Goal: Task Accomplishment & Management: Use online tool/utility

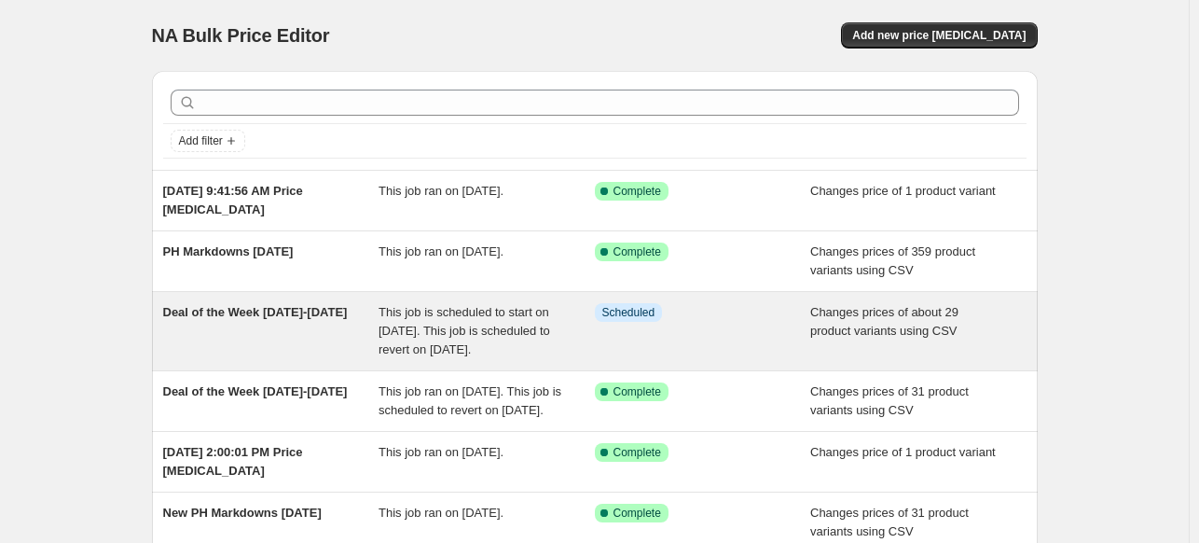
click at [503, 337] on span "This job is scheduled to start on [DATE]. This job is scheduled to revert on [D…" at bounding box center [465, 330] width 172 height 51
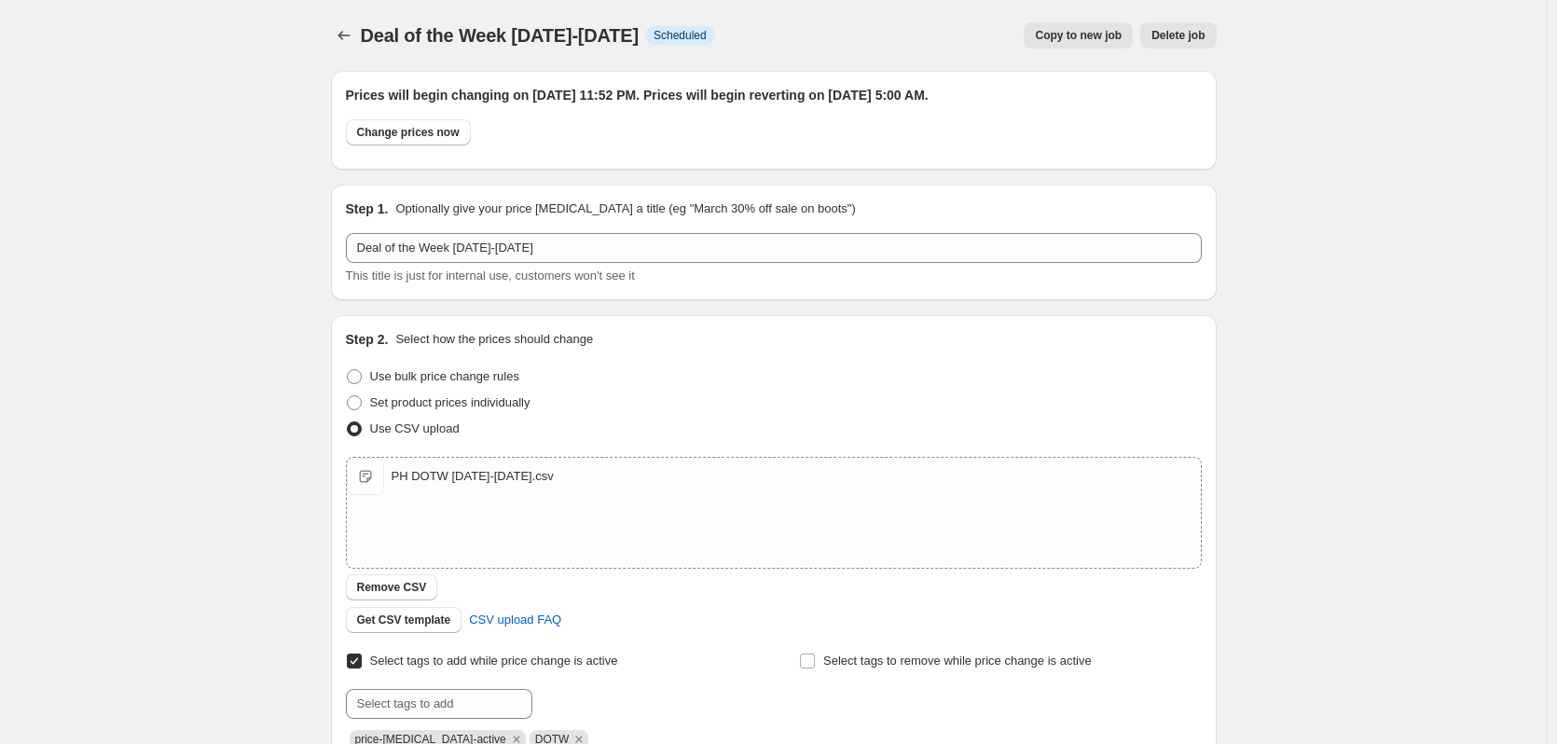
click at [1104, 33] on span "Copy to new job" at bounding box center [1078, 35] width 87 height 15
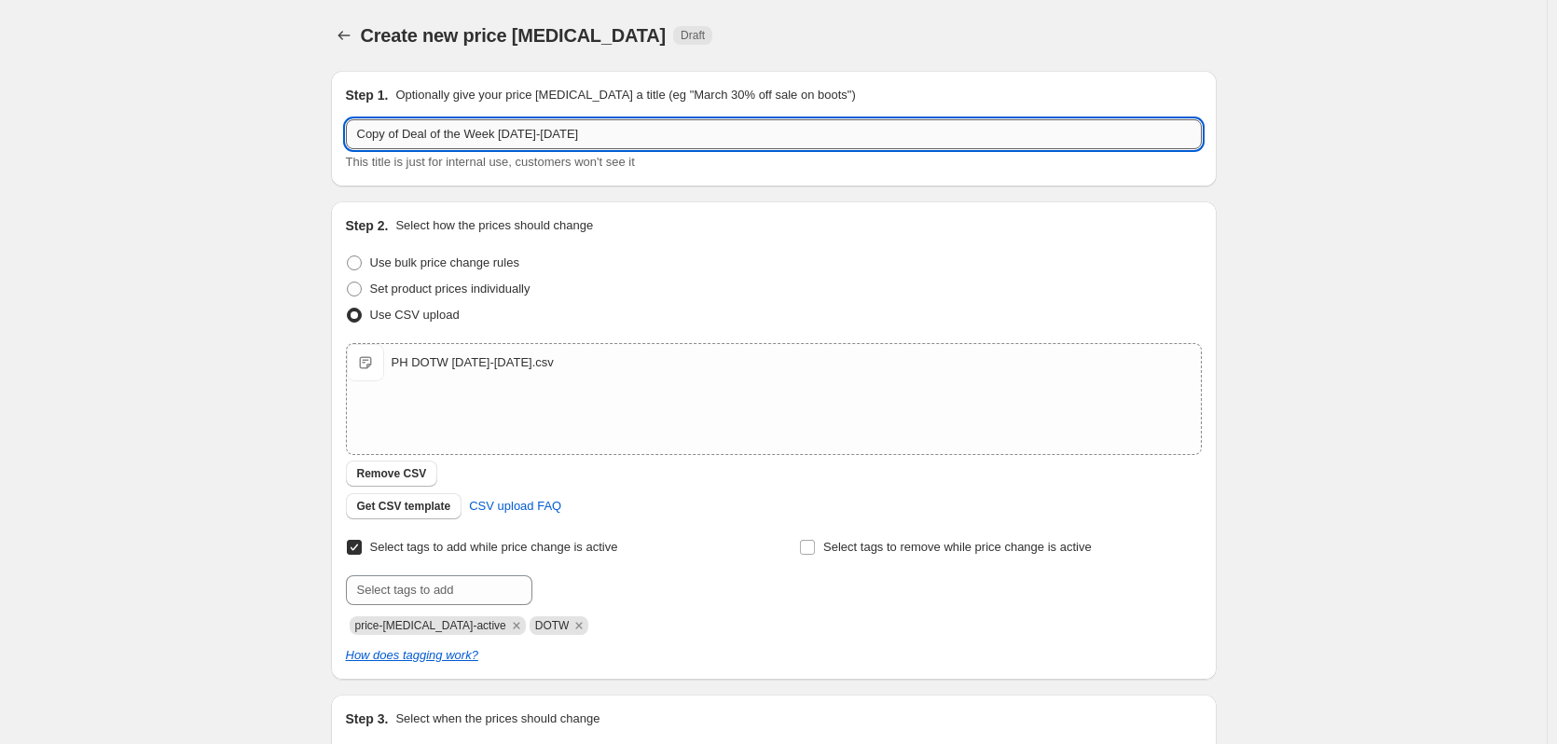
click at [408, 134] on input "Copy of Deal of the Week [DATE]-[DATE]" at bounding box center [774, 134] width 856 height 30
drag, startPoint x: 408, startPoint y: 134, endPoint x: 313, endPoint y: 132, distance: 95.1
click at [313, 132] on div "Create new price [MEDICAL_DATA]. This page is ready Create new price [MEDICAL_D…" at bounding box center [774, 484] width 930 height 969
click at [498, 136] on input "Deal of the Week [DATE]-[DATE]" at bounding box center [774, 134] width 856 height 30
drag, startPoint x: 476, startPoint y: 135, endPoint x: 457, endPoint y: 134, distance: 19.6
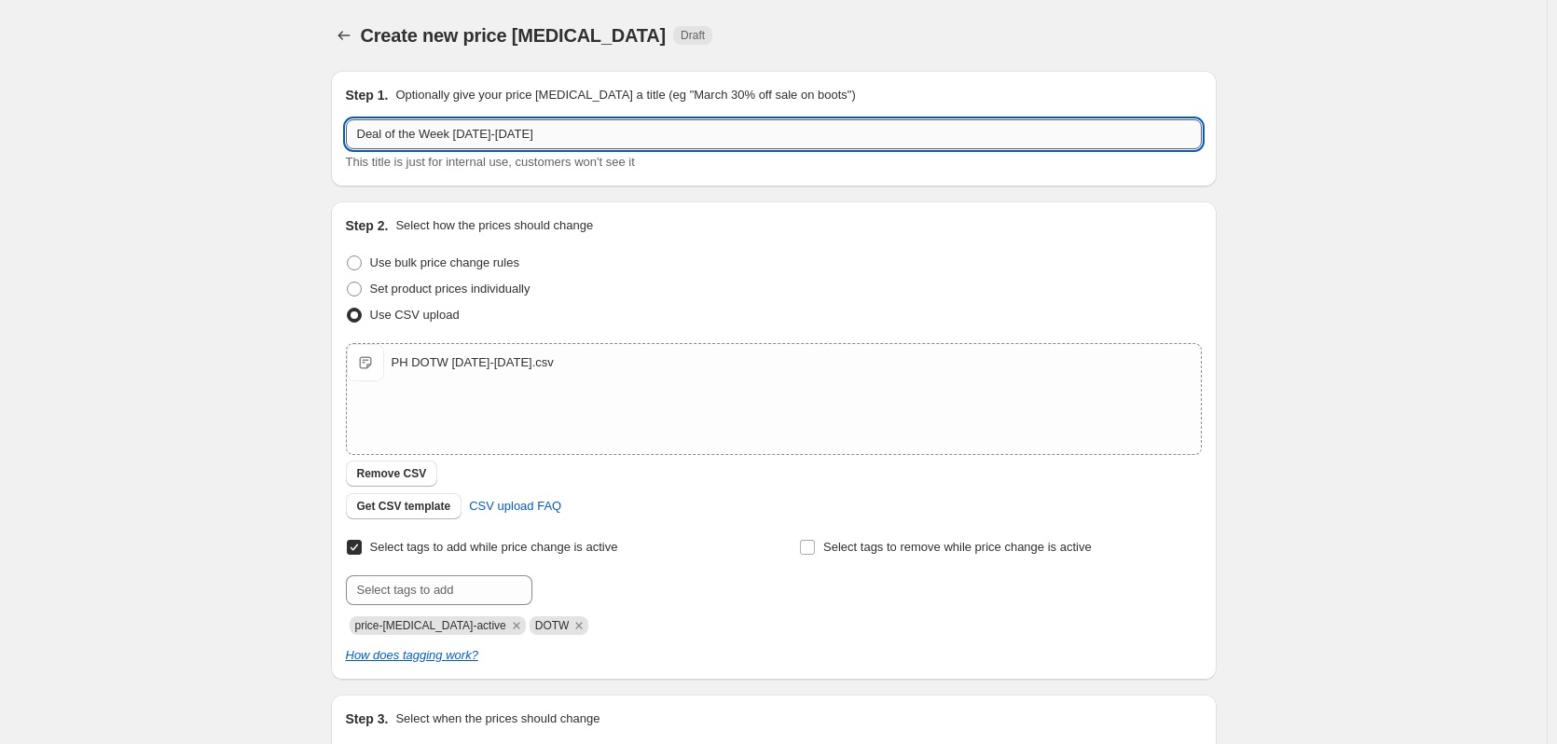
click at [457, 134] on input "Deal of the Week [DATE]-[DATE]" at bounding box center [774, 134] width 856 height 30
click at [521, 131] on input "Deal of the Week 10.3.25-10.2.25" at bounding box center [774, 134] width 856 height 30
type input "Deal of the Week [DATE]-[DATE]"
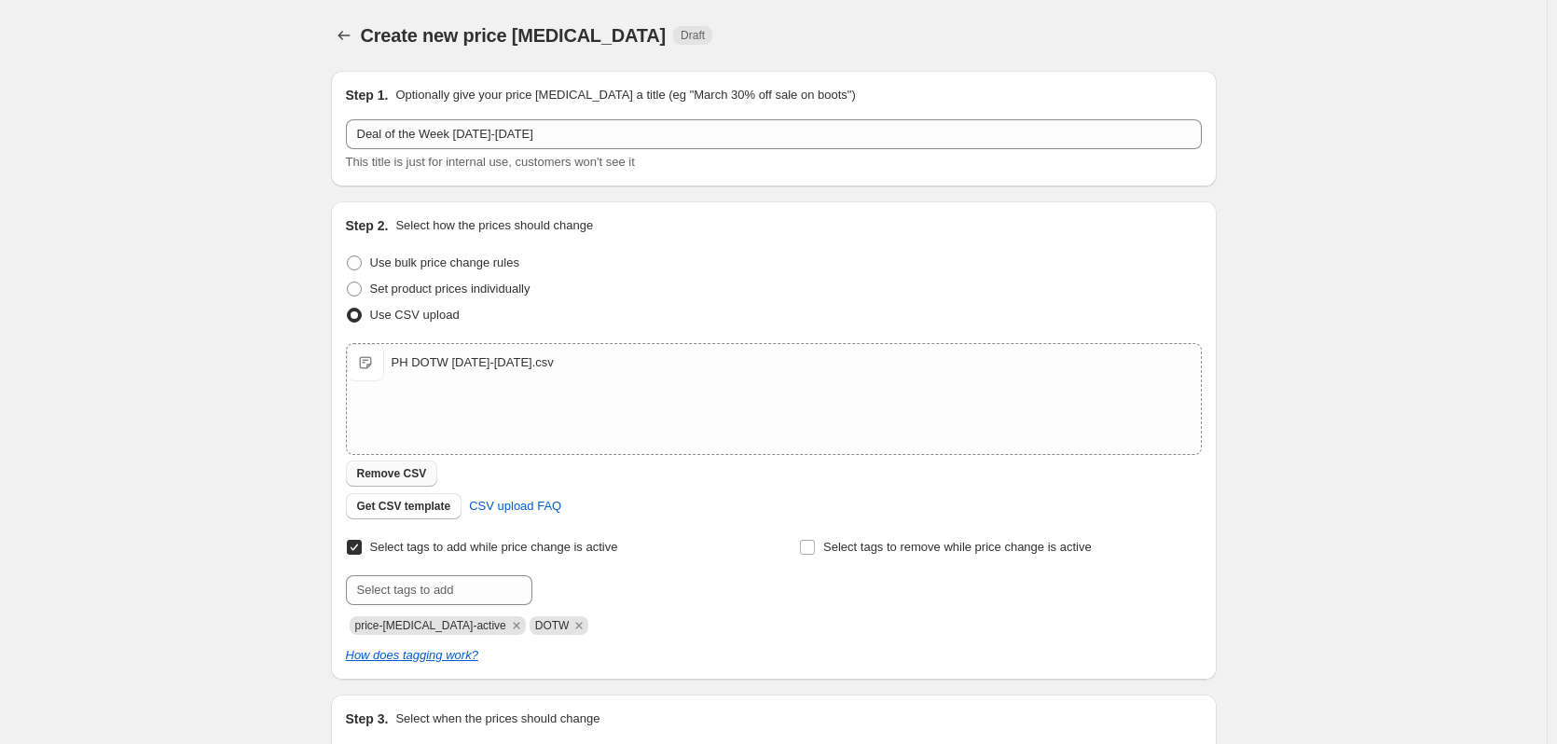
click at [386, 468] on span "Remove CSV" at bounding box center [392, 473] width 70 height 15
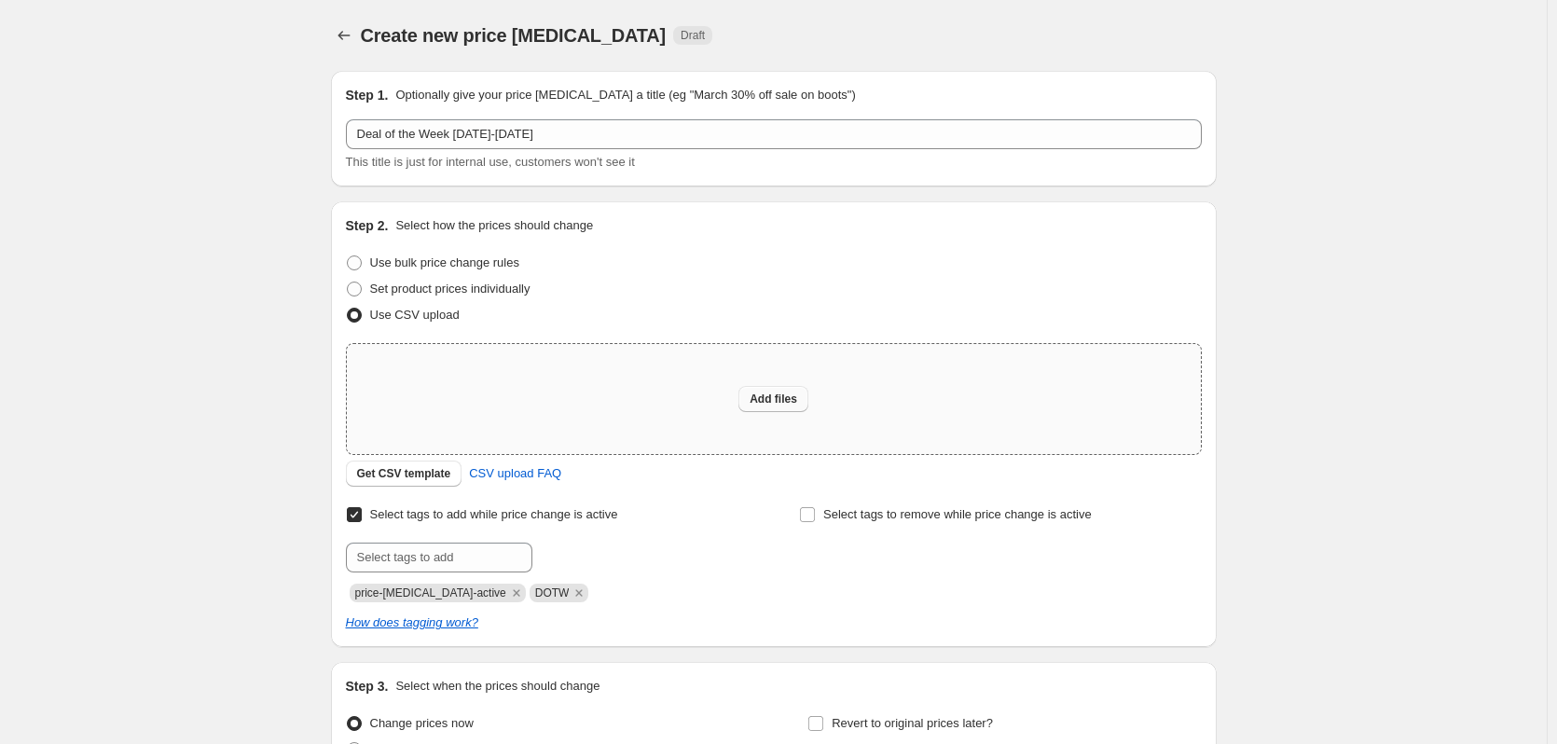
click at [781, 399] on span "Add files" at bounding box center [774, 399] width 48 height 15
type input "C:\fakepath\PH DOTW [DATE]-[DATE].csv"
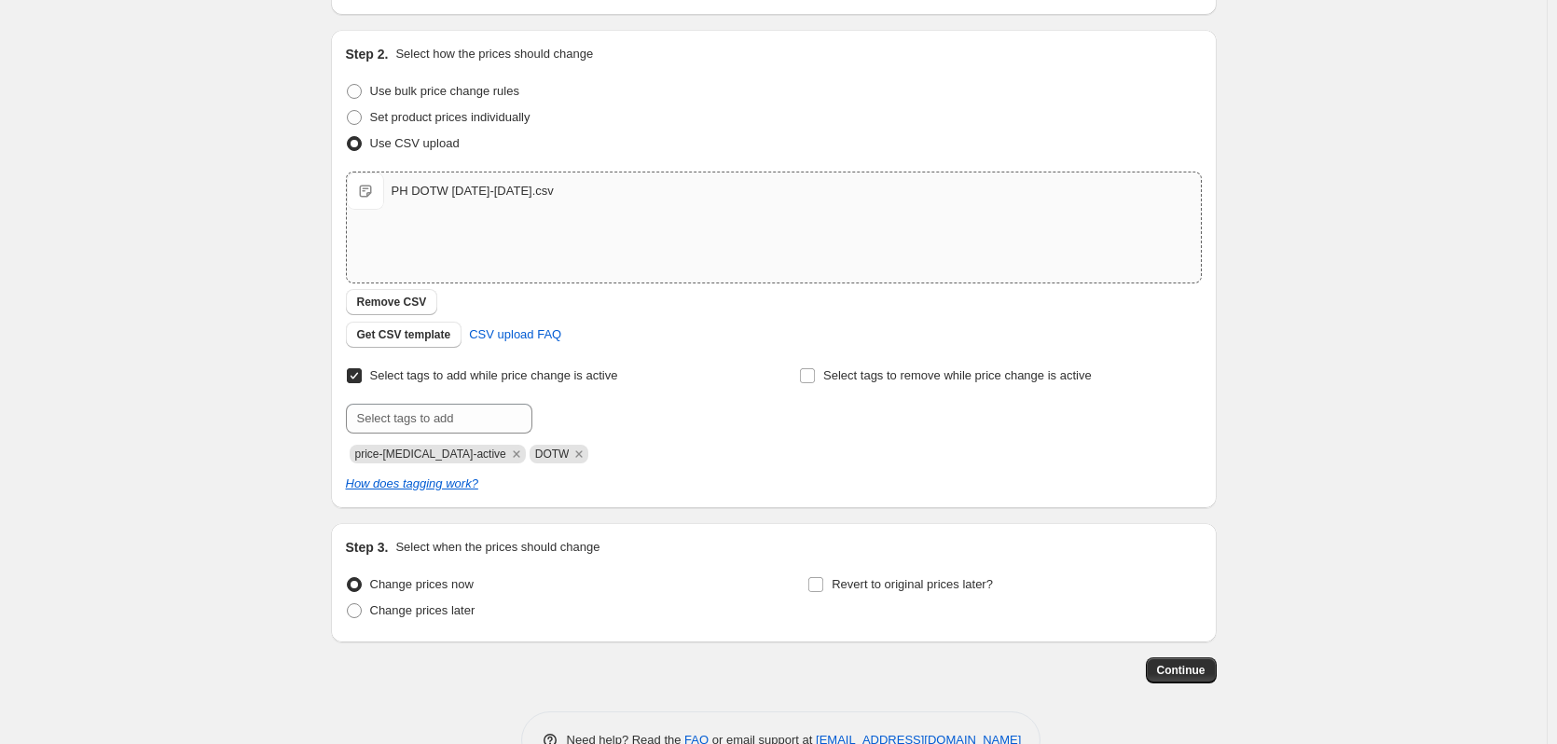
scroll to position [186, 0]
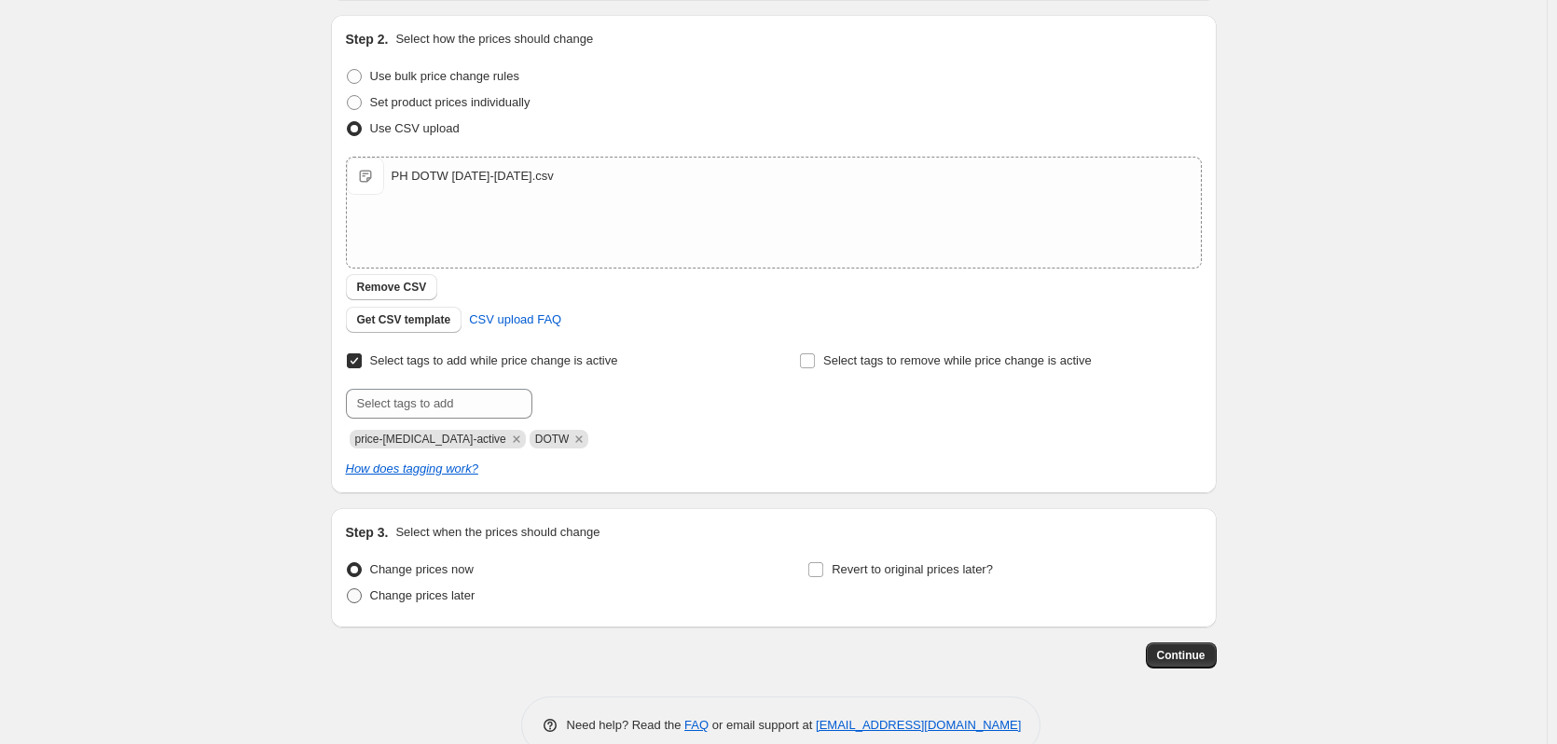
click at [360, 542] on span at bounding box center [354, 595] width 15 height 15
click at [348, 542] on input "Change prices later" at bounding box center [347, 588] width 1 height 1
radio input "true"
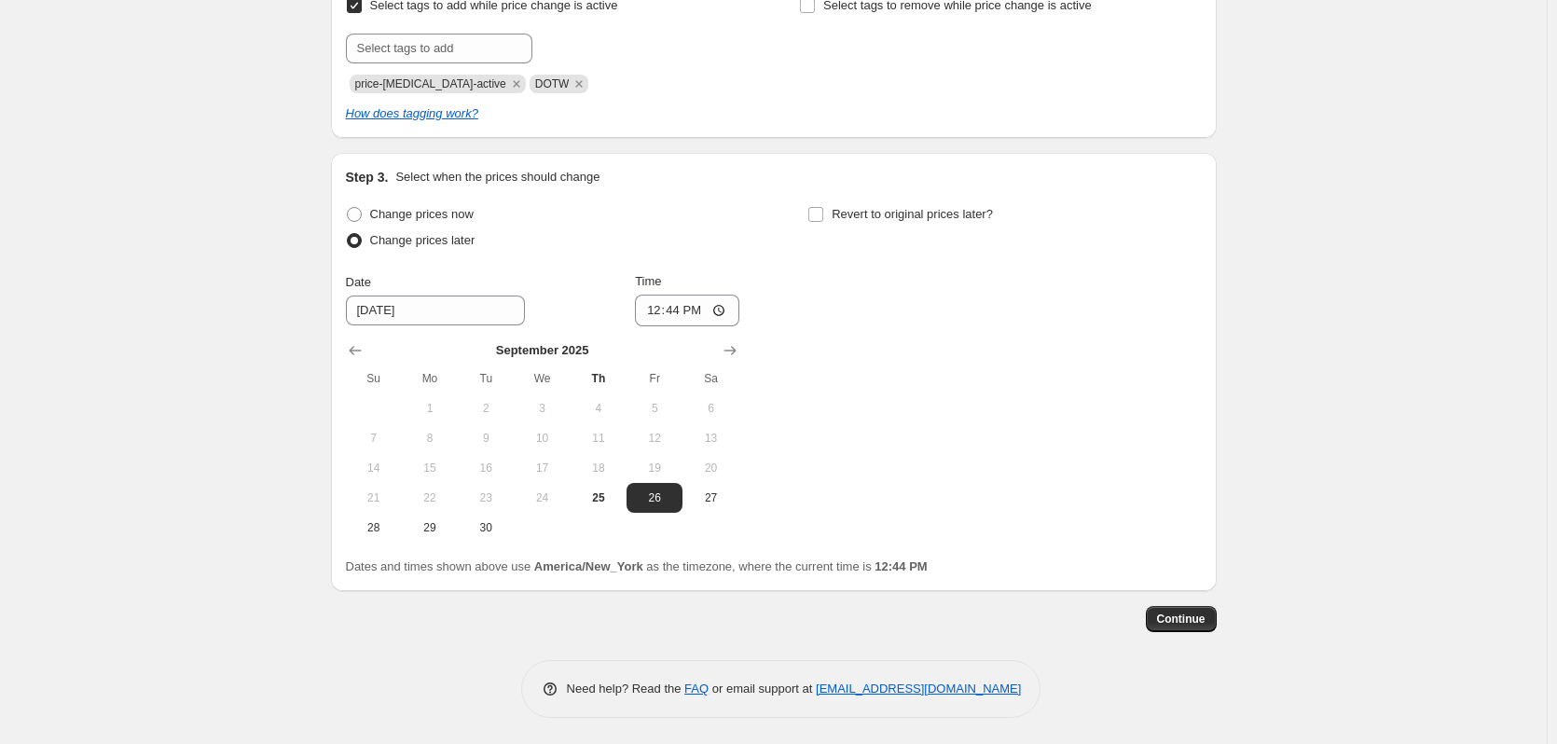
scroll to position [544, 0]
click at [732, 348] on icon "Show next month, October 2025" at bounding box center [730, 348] width 19 height 19
click at [619, 406] on span "2" at bounding box center [598, 406] width 41 height 15
type input "[DATE]"
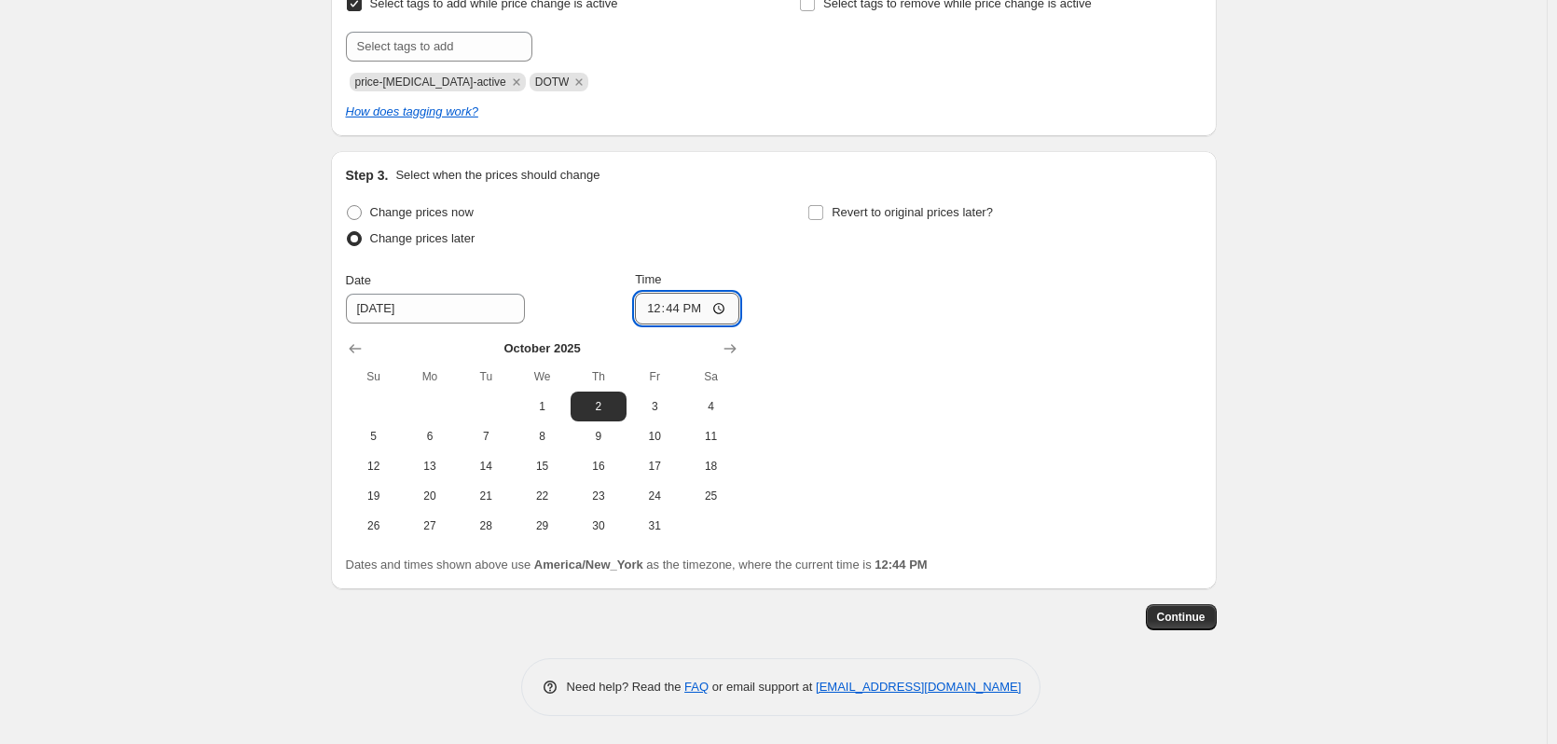
click at [700, 310] on input "12:44" at bounding box center [687, 309] width 104 height 32
click at [722, 309] on input "12:44" at bounding box center [687, 309] width 104 height 32
type input "23:44"
click at [752, 255] on div "Change prices now Change prices later Date [DATE] Time 23:44 [DATE] Su Mo Tu We…" at bounding box center [774, 370] width 856 height 341
click at [823, 213] on input "Revert to original prices later?" at bounding box center [815, 212] width 15 height 15
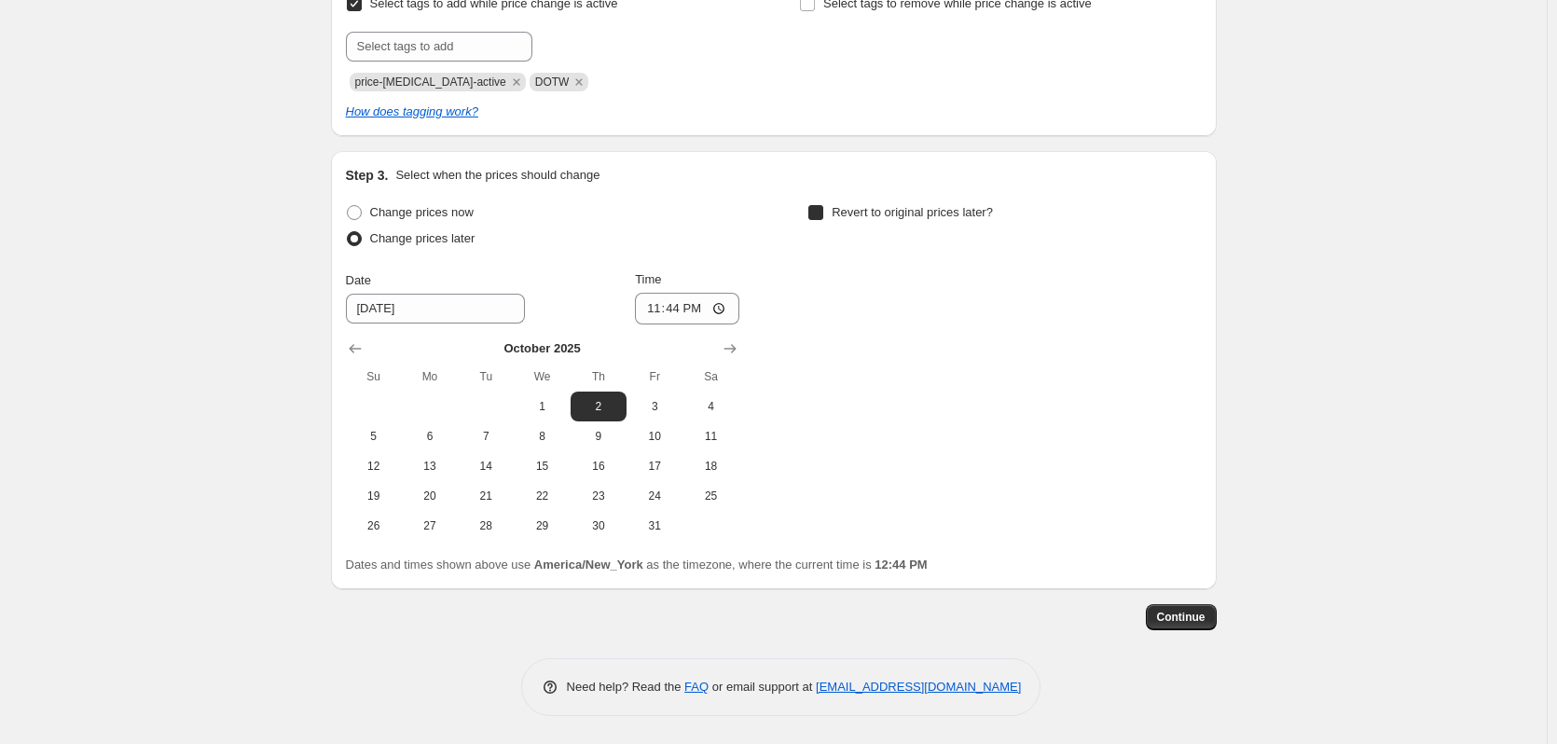
checkbox input "true"
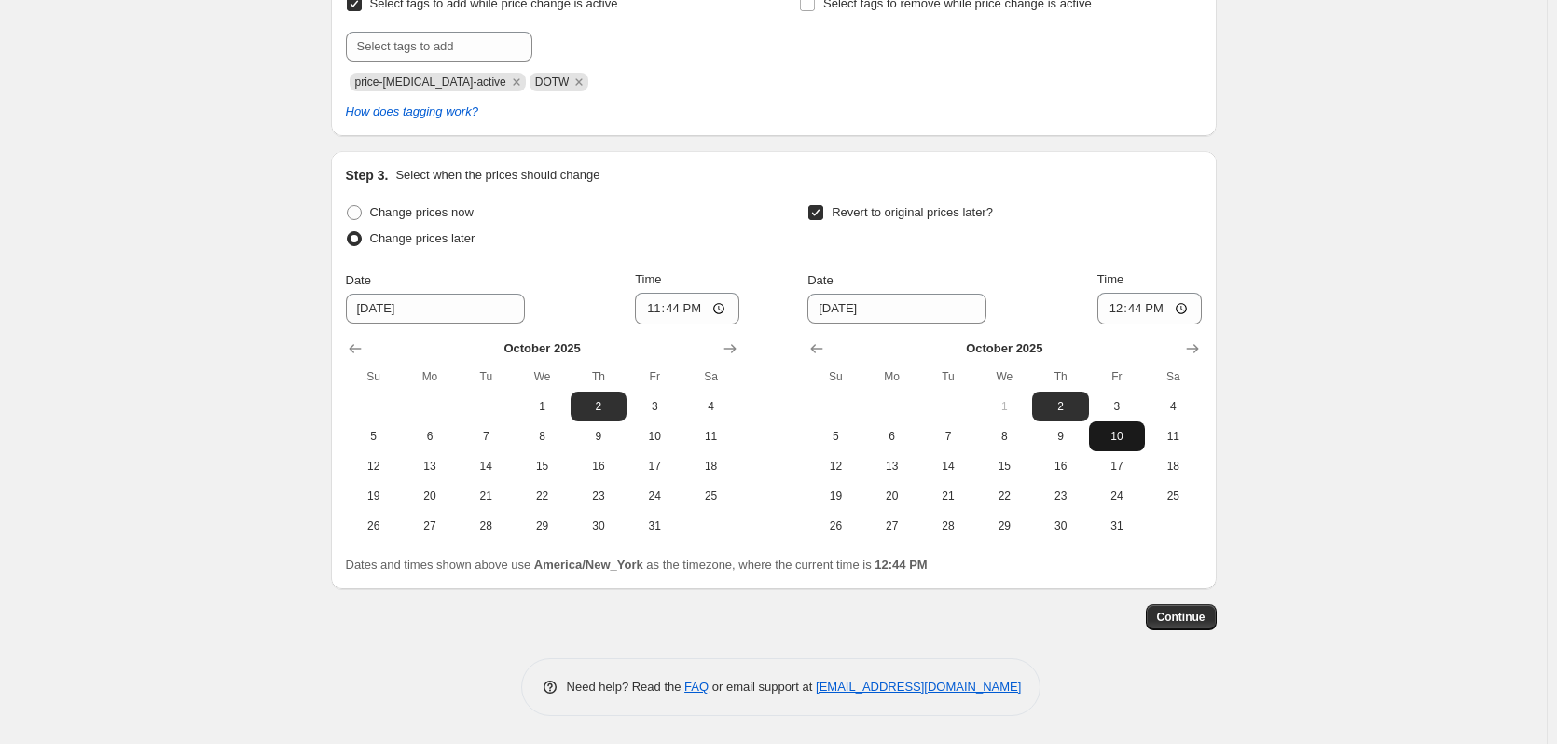
click at [1125, 441] on span "10" at bounding box center [1116, 436] width 41 height 15
type input "[DATE]"
click at [1184, 310] on input "12:44" at bounding box center [1149, 309] width 104 height 32
type input "04:44"
click at [1145, 241] on div "Revert to original prices later?" at bounding box center [1003, 228] width 393 height 56
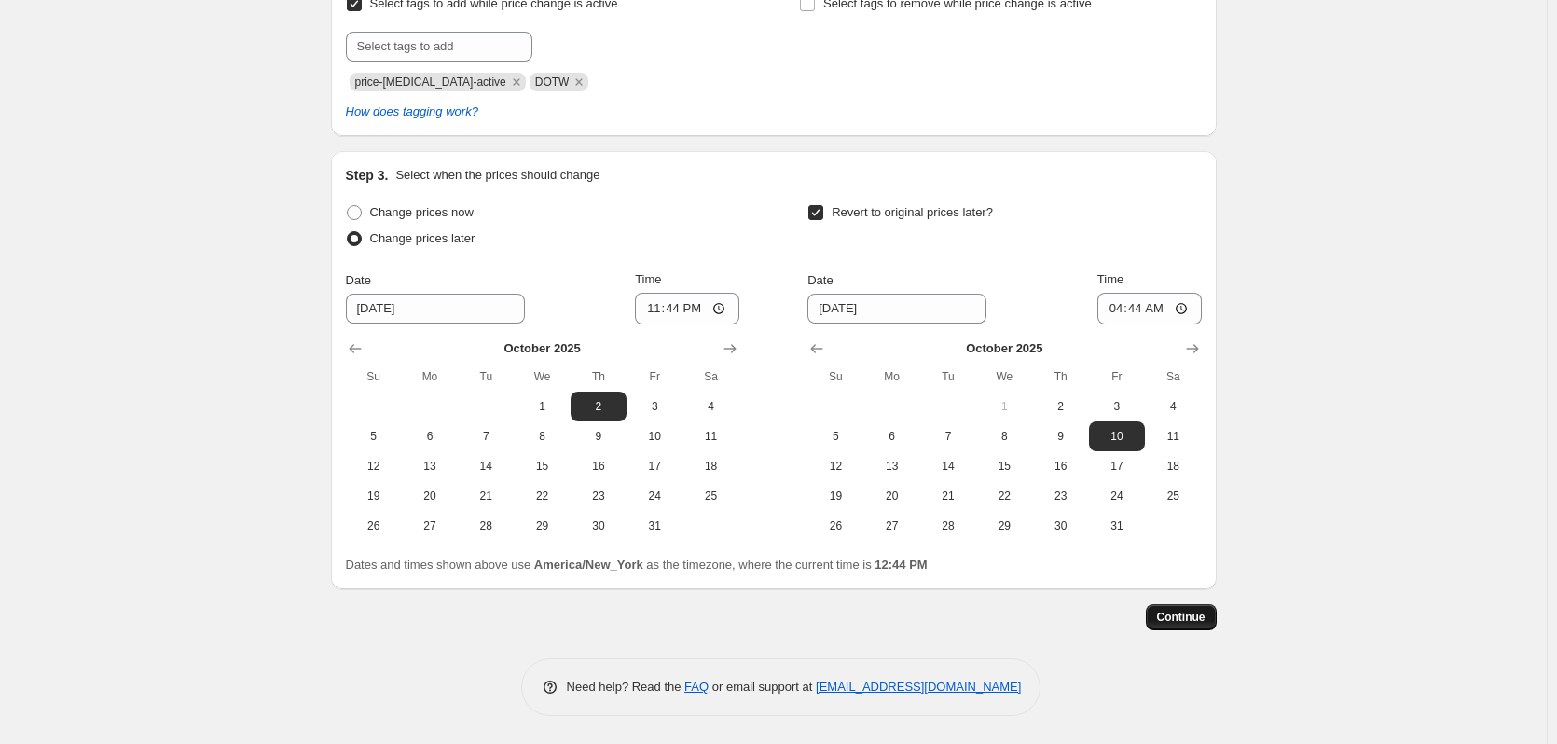
click at [1180, 542] on span "Continue" at bounding box center [1181, 617] width 48 height 15
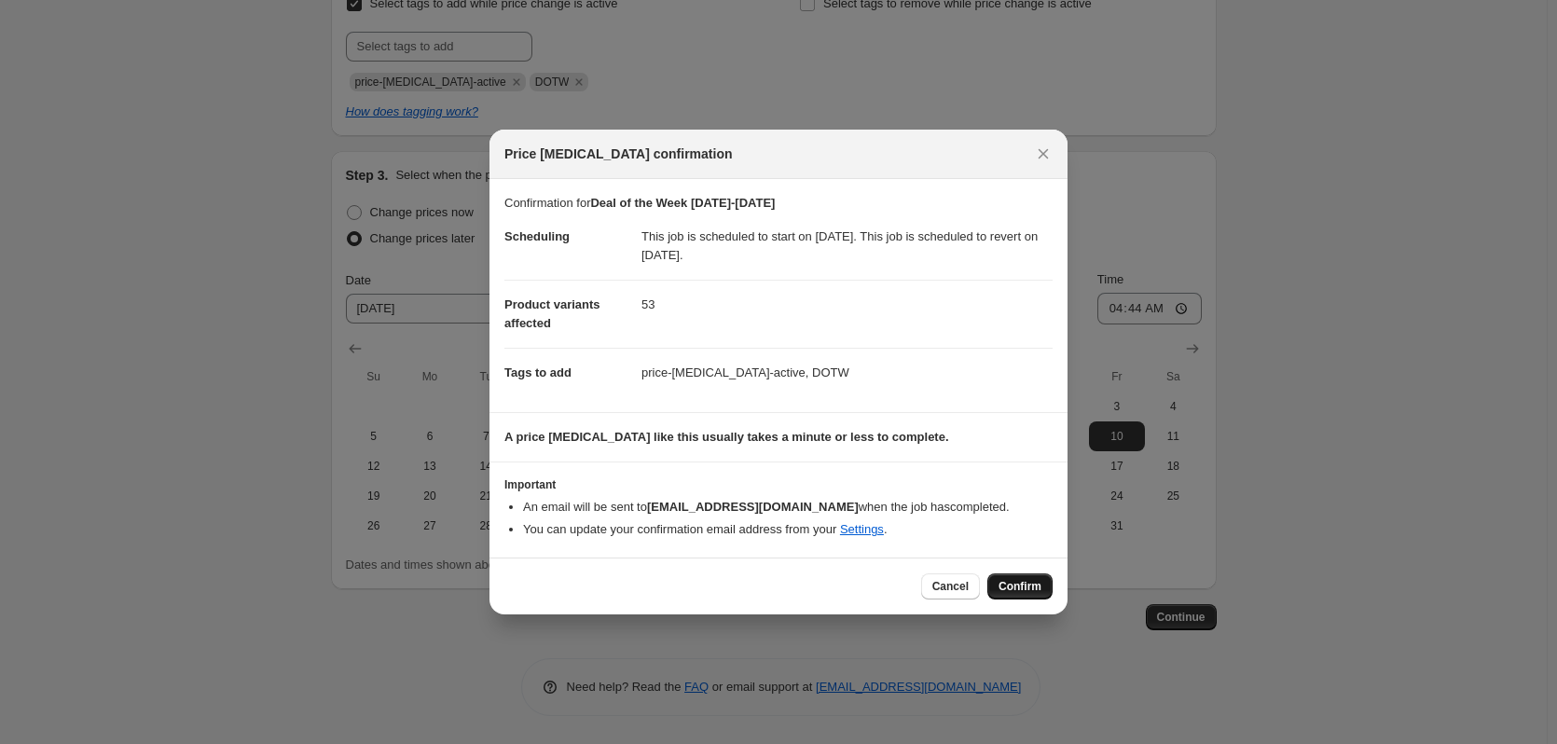
click at [1039, 542] on span "Confirm" at bounding box center [1020, 586] width 43 height 15
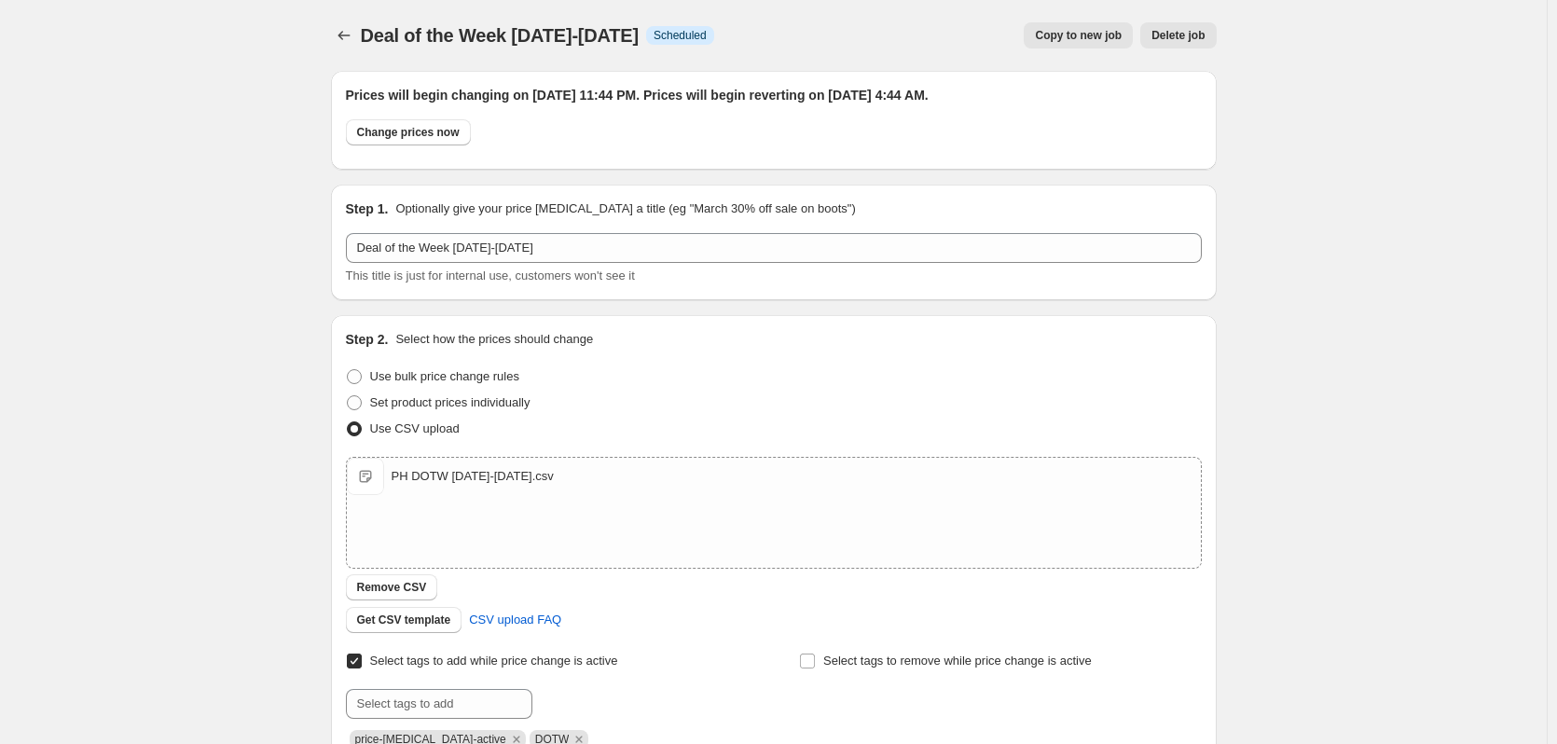
click at [1077, 31] on span "Copy to new job" at bounding box center [1078, 35] width 87 height 15
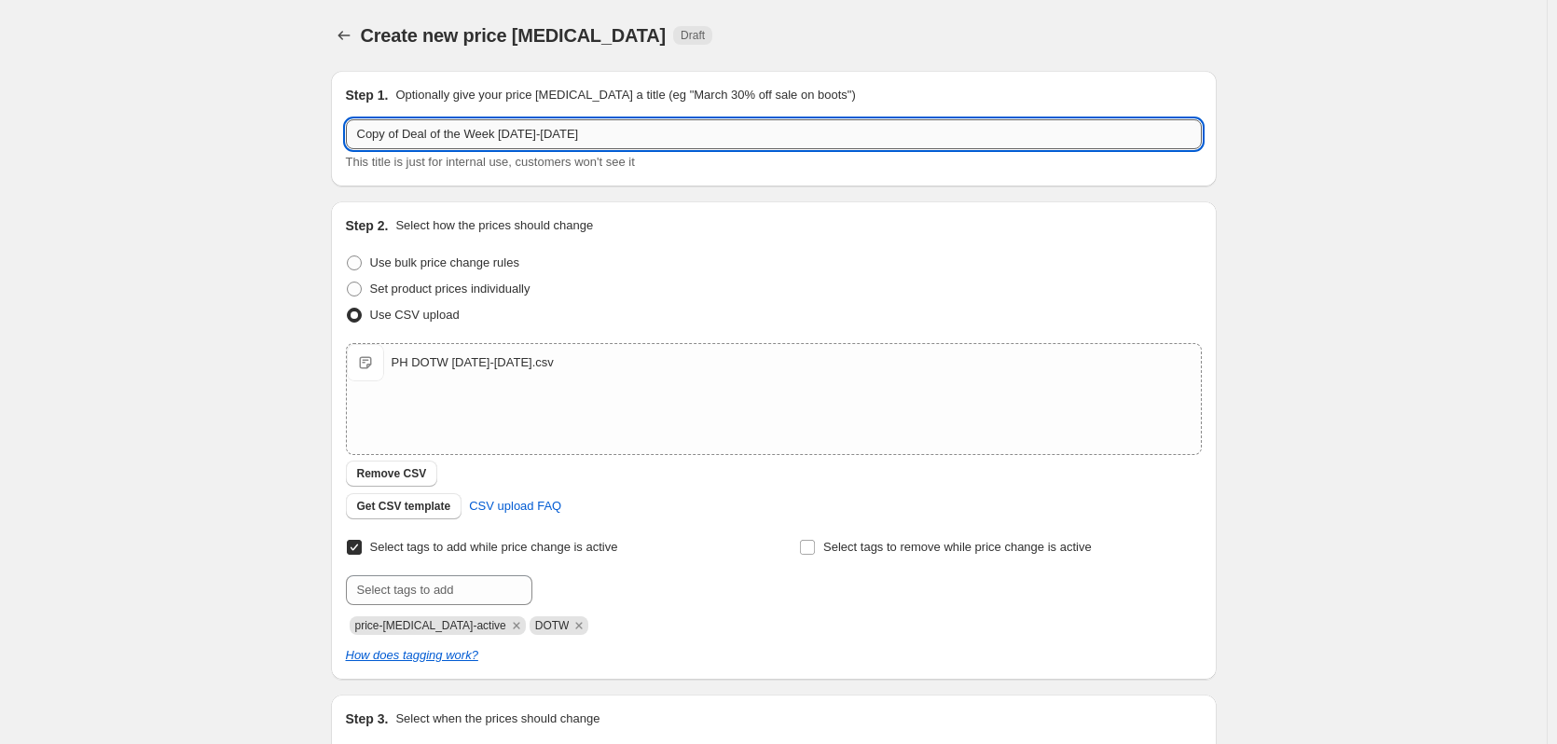
click at [433, 138] on input "Copy of Deal of the Week [DATE]-[DATE]" at bounding box center [774, 134] width 856 height 30
drag, startPoint x: 408, startPoint y: 133, endPoint x: 275, endPoint y: 119, distance: 134.1
click at [275, 119] on div "Create new price [MEDICAL_DATA]. This page is ready Create new price [MEDICAL_D…" at bounding box center [773, 484] width 1547 height 969
click at [481, 136] on input "Deal of the Week [DATE]-[DATE]" at bounding box center [774, 134] width 856 height 30
click at [478, 134] on input "Deal of the Week [DATE]-[DATE]" at bounding box center [774, 134] width 856 height 30
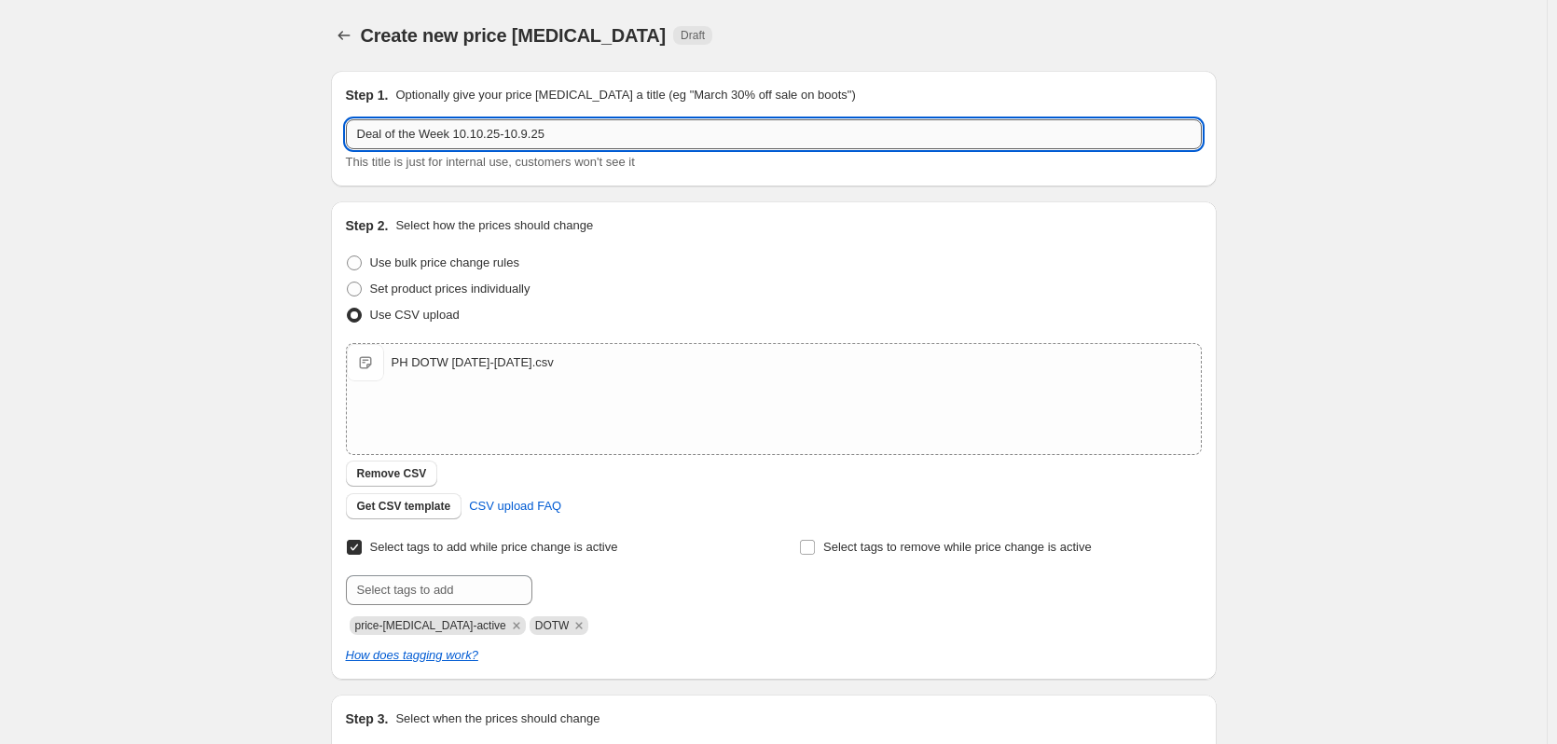
click at [526, 132] on input "Deal of the Week 10.10.25-10.9.25" at bounding box center [774, 134] width 856 height 30
type input "Deal of the Week [DATE]-[DATE]"
click at [402, 467] on span "Remove CSV" at bounding box center [392, 473] width 70 height 15
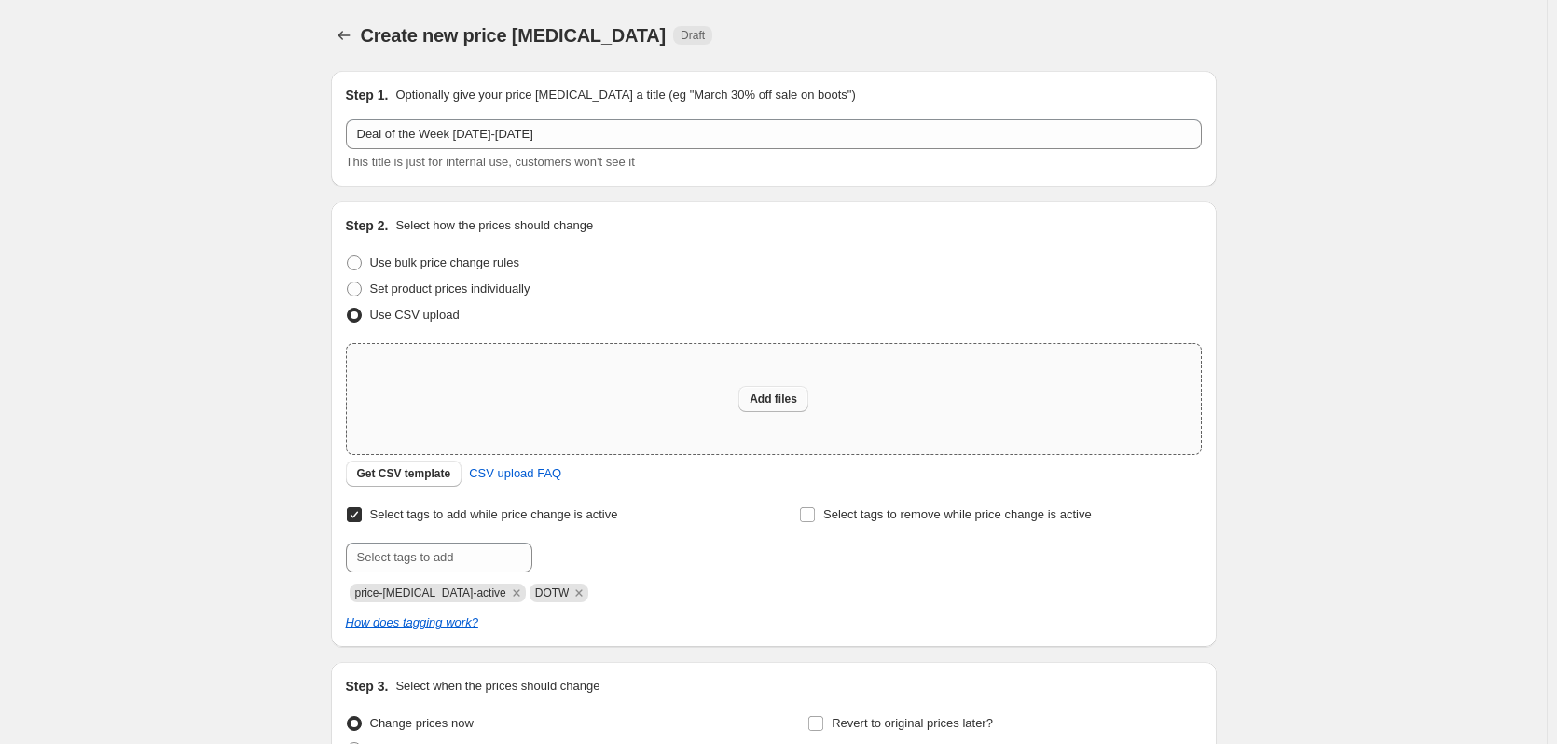
click at [787, 396] on span "Add files" at bounding box center [774, 399] width 48 height 15
type input "C:\fakepath\PH DOTW [DATE]-[DATE].csv"
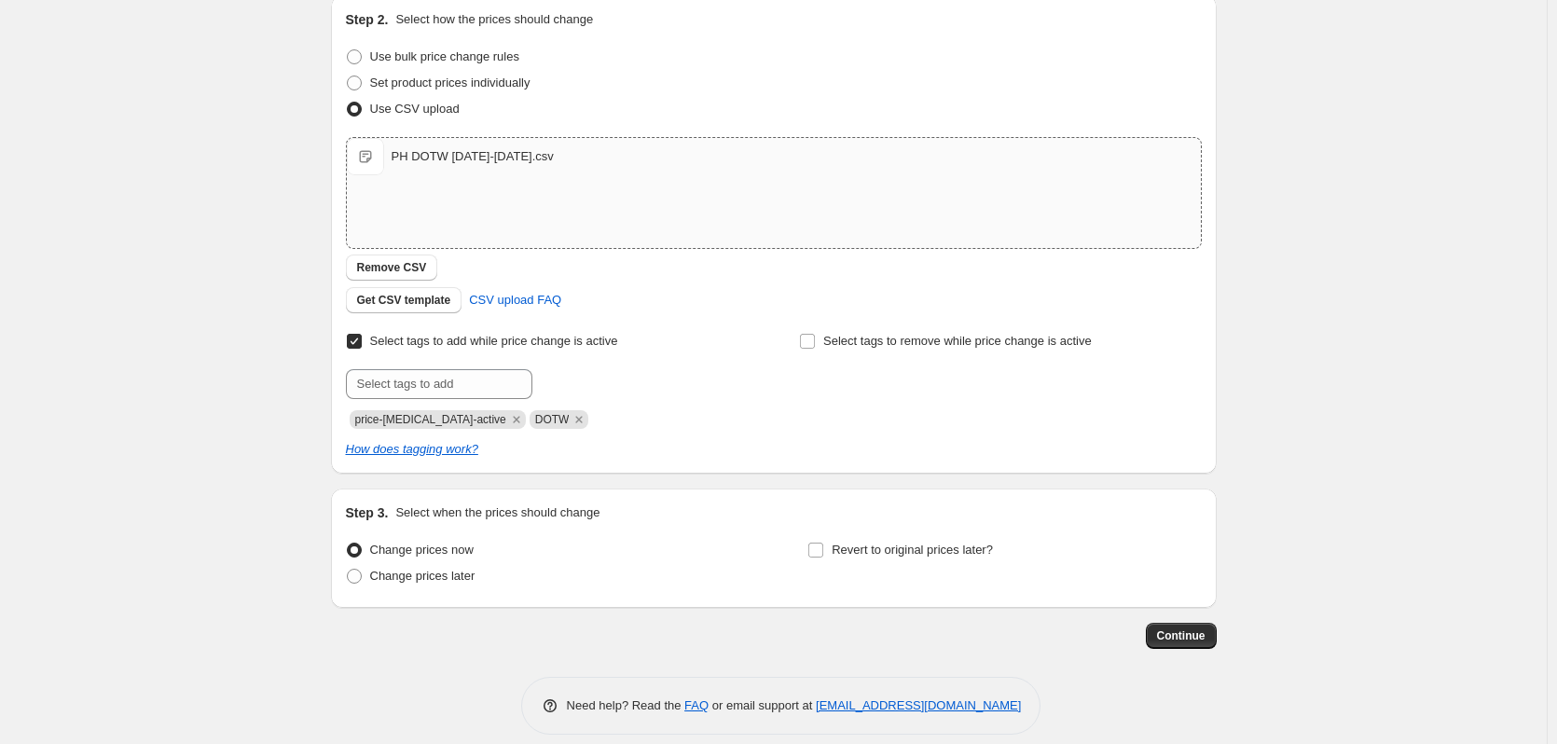
scroll to position [225, 0]
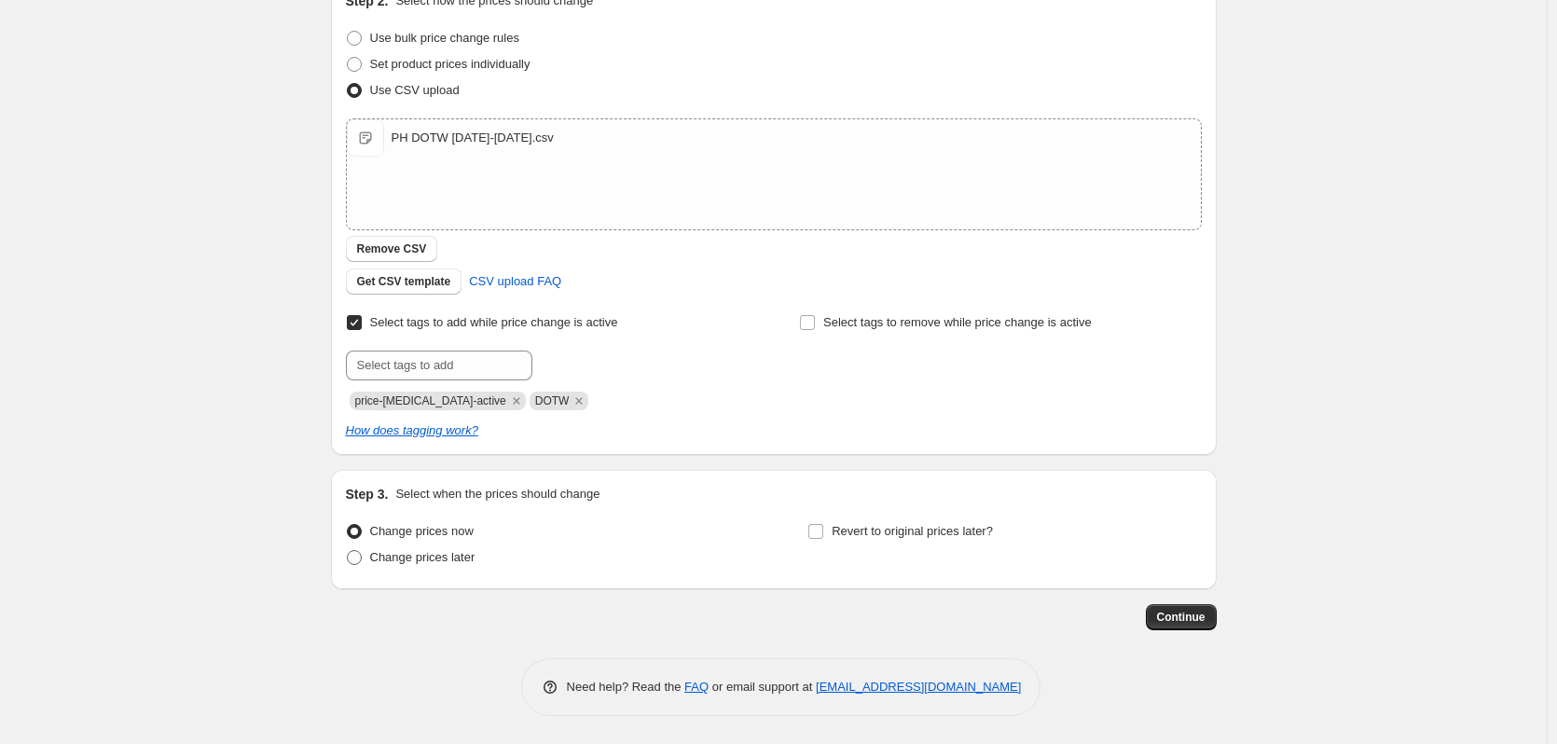
click at [390, 542] on span "Change prices later" at bounding box center [422, 557] width 105 height 14
click at [348, 542] on input "Change prices later" at bounding box center [347, 550] width 1 height 1
radio input "true"
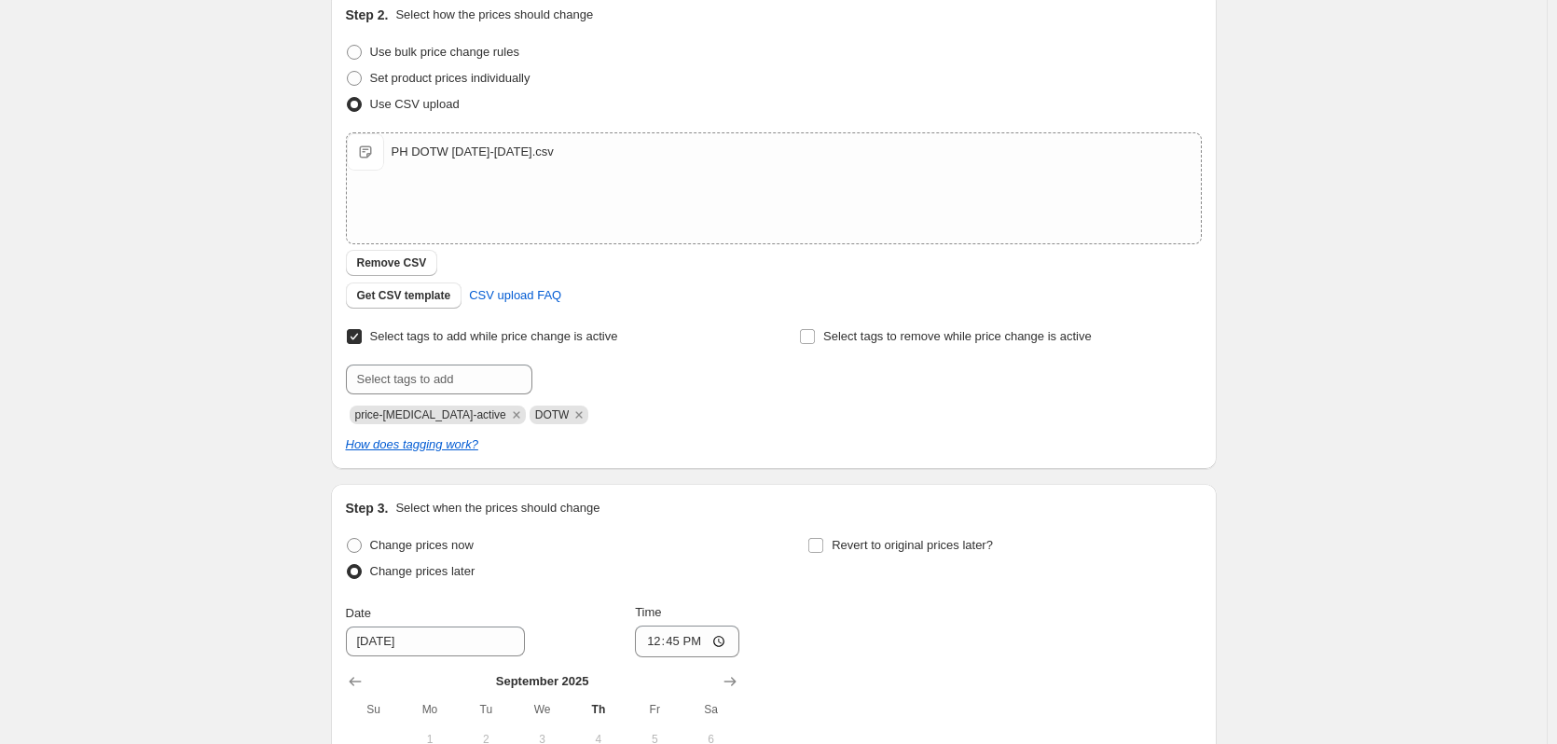
scroll to position [280, 0]
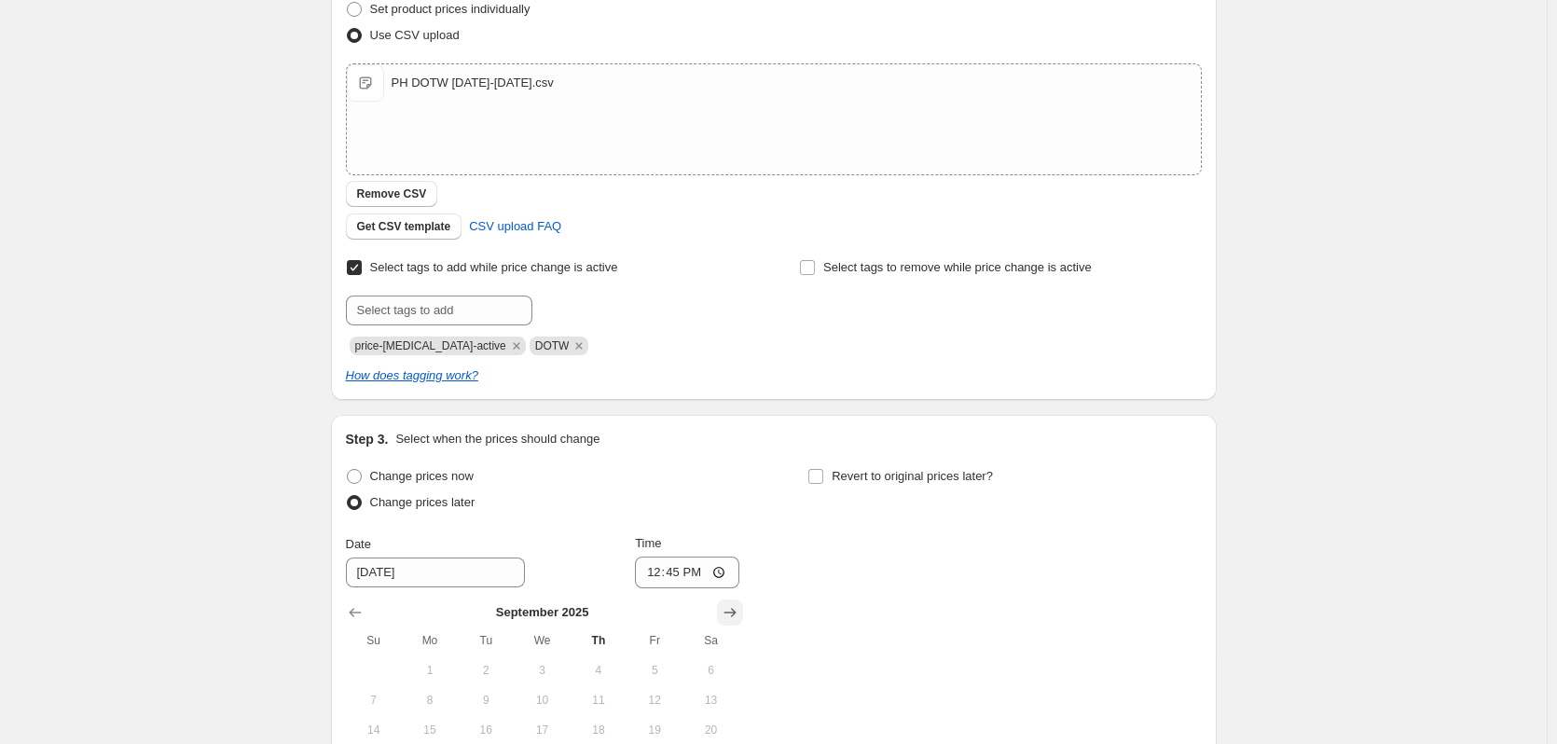
click at [736, 542] on icon "Show next month, October 2025" at bounding box center [730, 612] width 19 height 19
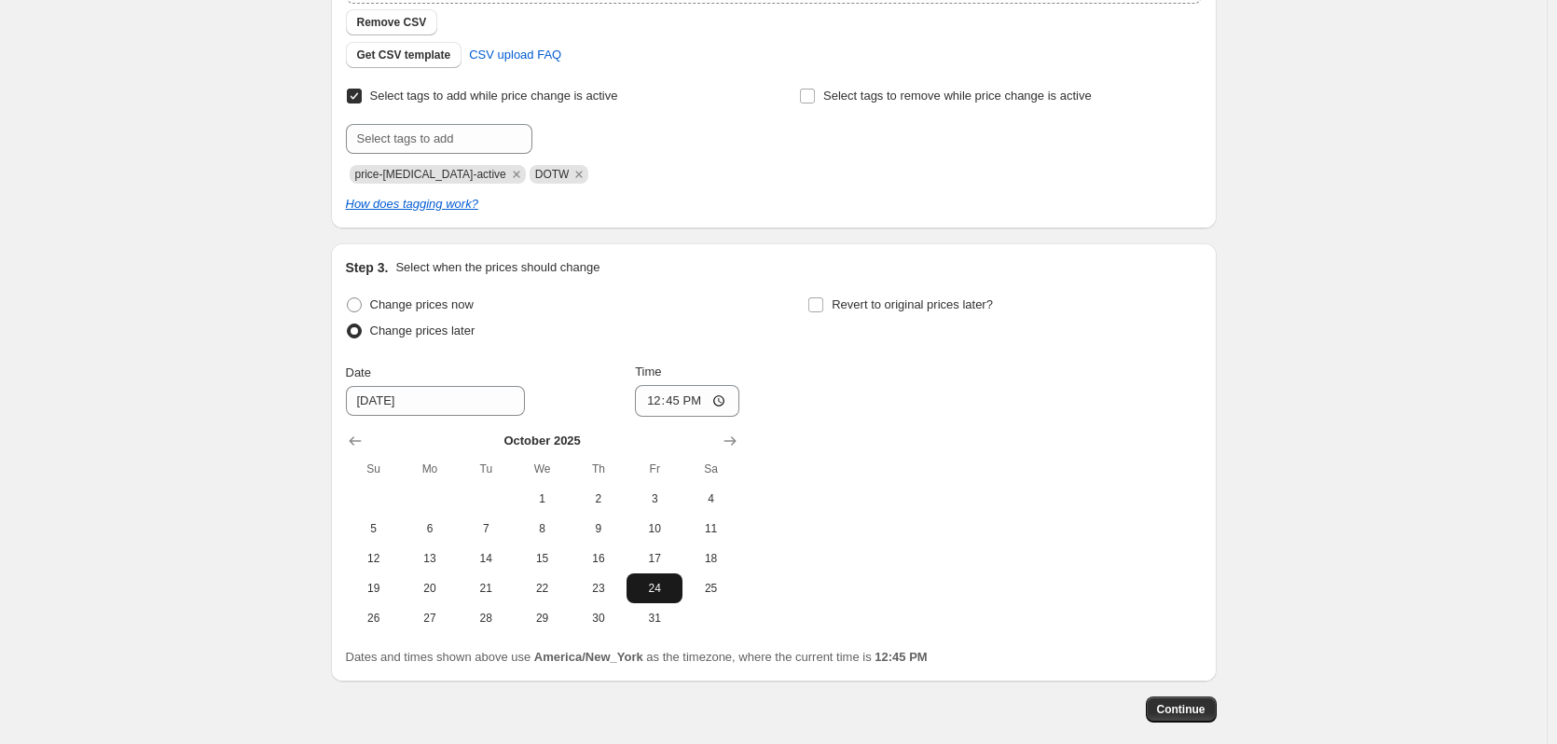
scroll to position [466, 0]
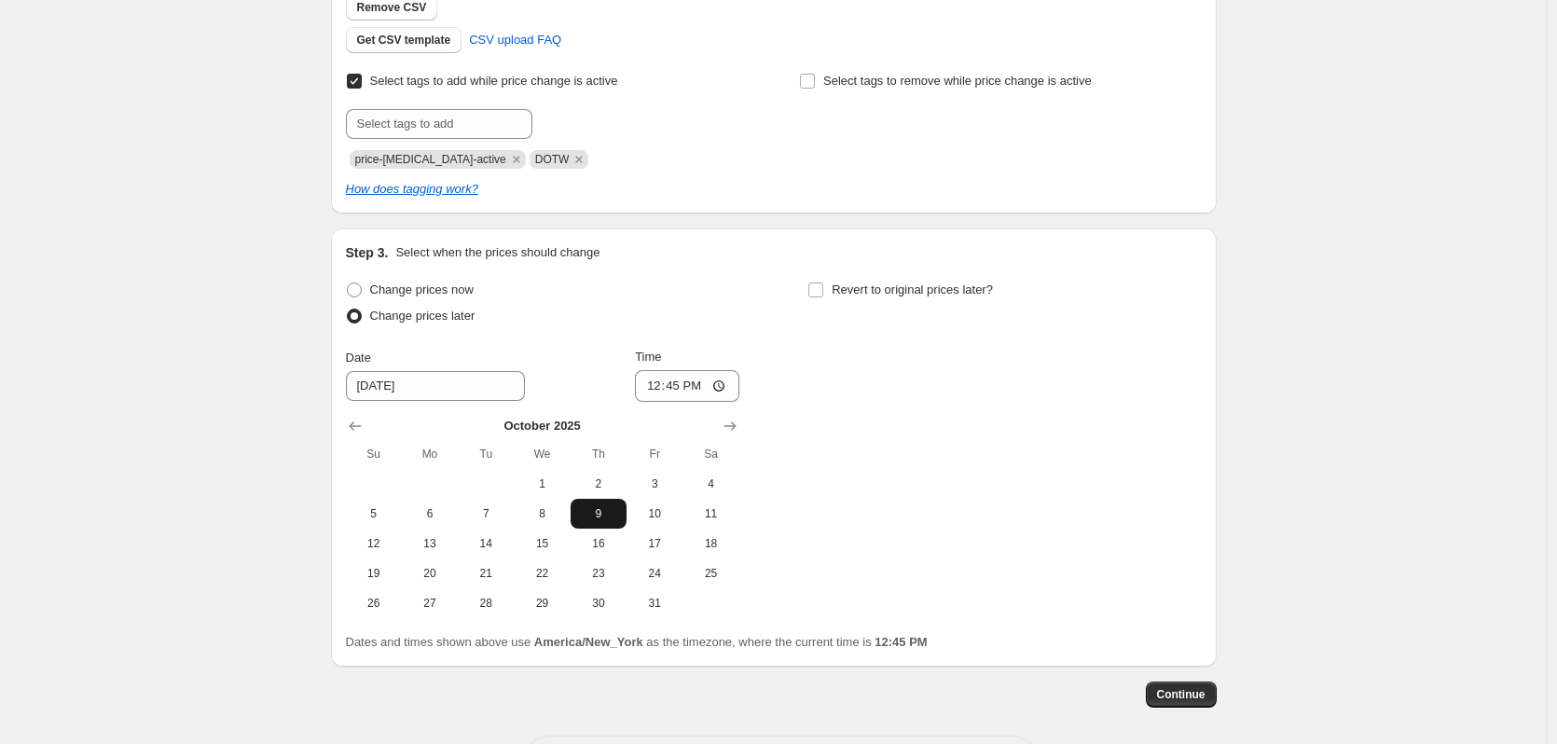
click at [609, 515] on span "9" at bounding box center [598, 513] width 41 height 15
type input "[DATE]"
click at [722, 384] on input "12:45" at bounding box center [687, 386] width 104 height 32
type input "23:45"
drag, startPoint x: 712, startPoint y: 334, endPoint x: 741, endPoint y: 333, distance: 28.9
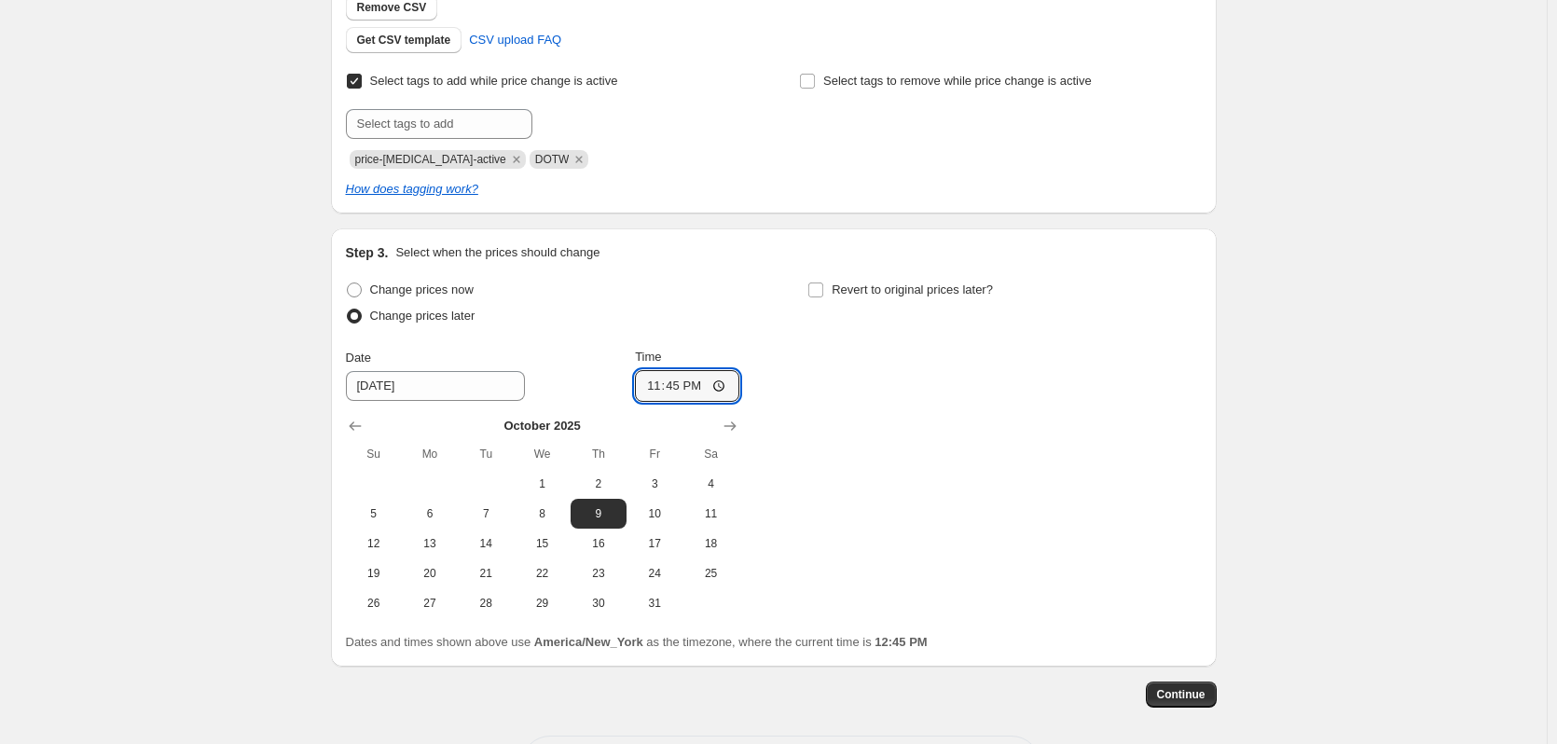
click at [712, 334] on div "Change prices now Change prices later Date [DATE] Time 23:45 [DATE] Su Mo Tu We…" at bounding box center [542, 447] width 393 height 341
click at [819, 289] on input "Revert to original prices later?" at bounding box center [815, 289] width 15 height 15
checkbox input "true"
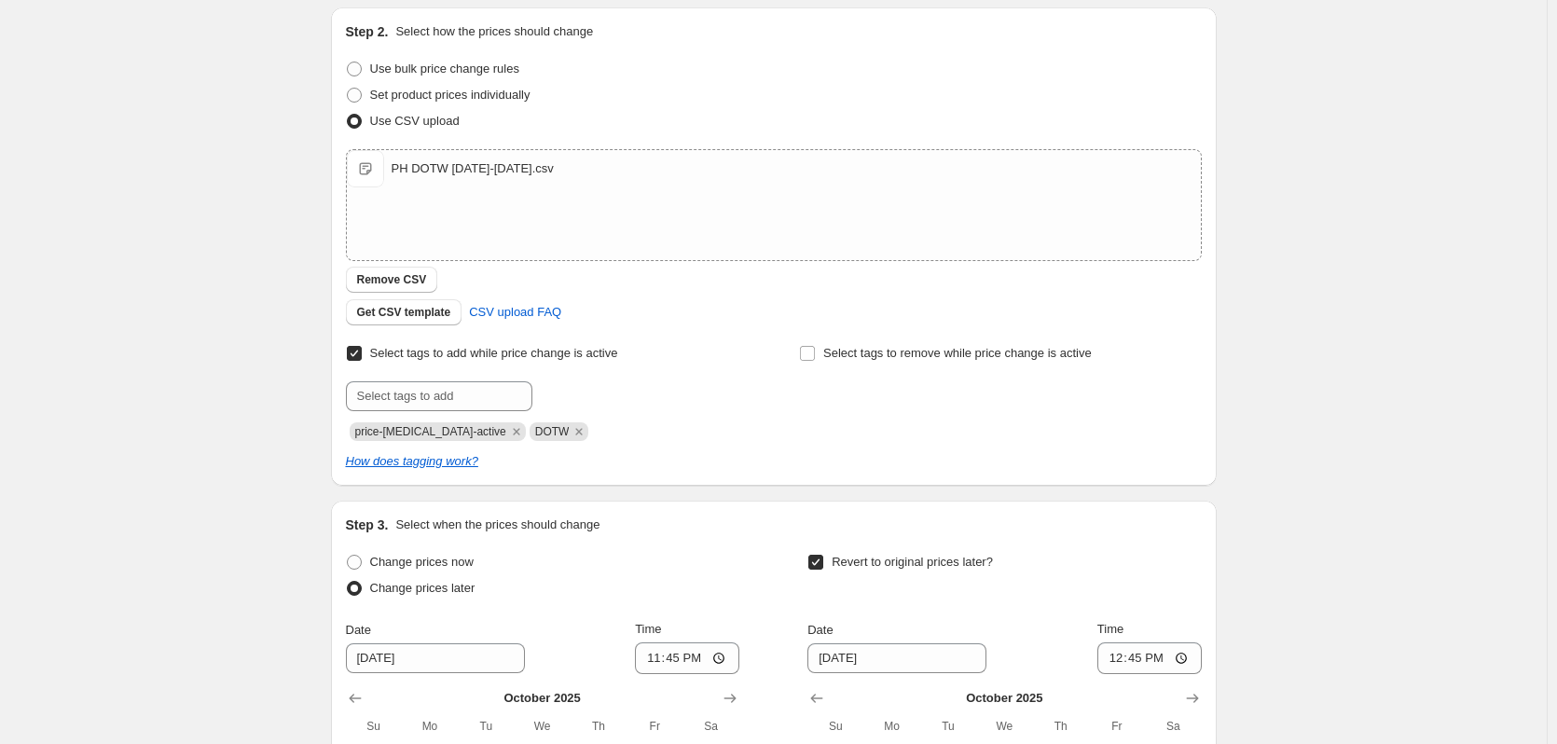
scroll to position [544, 0]
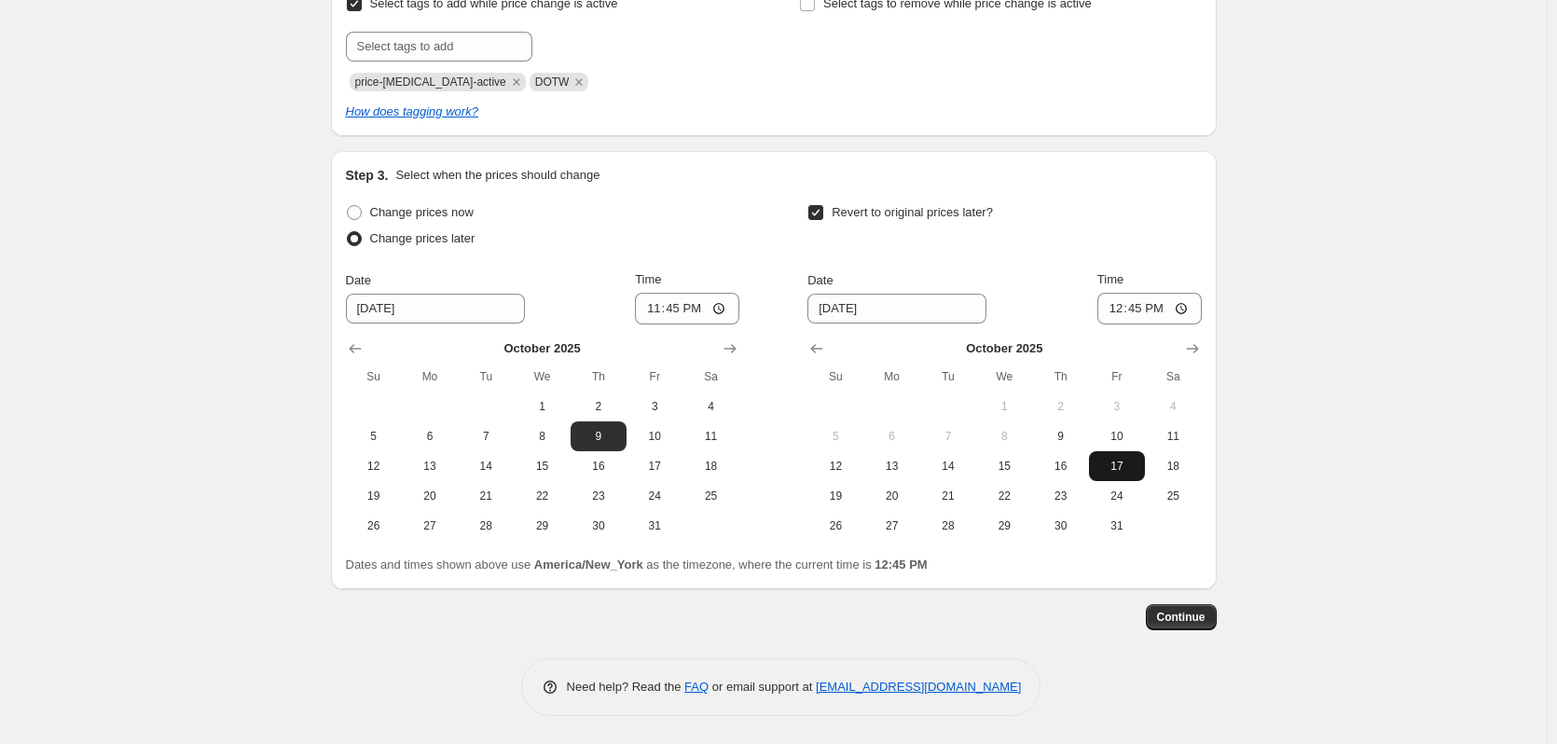
click at [1123, 467] on span "17" at bounding box center [1116, 466] width 41 height 15
type input "[DATE]"
click at [1188, 310] on input "12:45" at bounding box center [1149, 309] width 104 height 32
type input "04:45"
click at [1118, 242] on div "Revert to original prices later?" at bounding box center [1003, 228] width 393 height 56
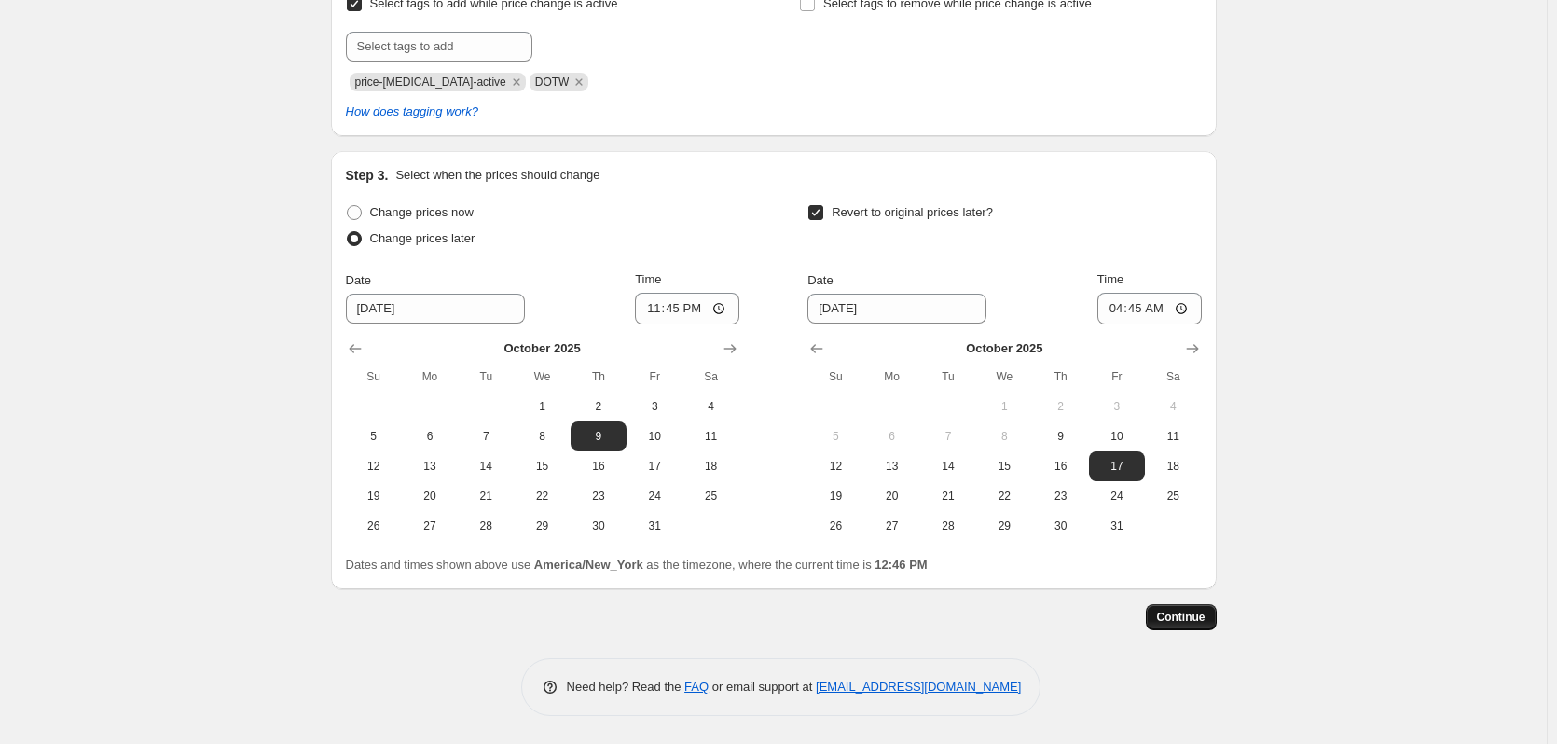
click at [1193, 542] on button "Continue" at bounding box center [1181, 617] width 71 height 26
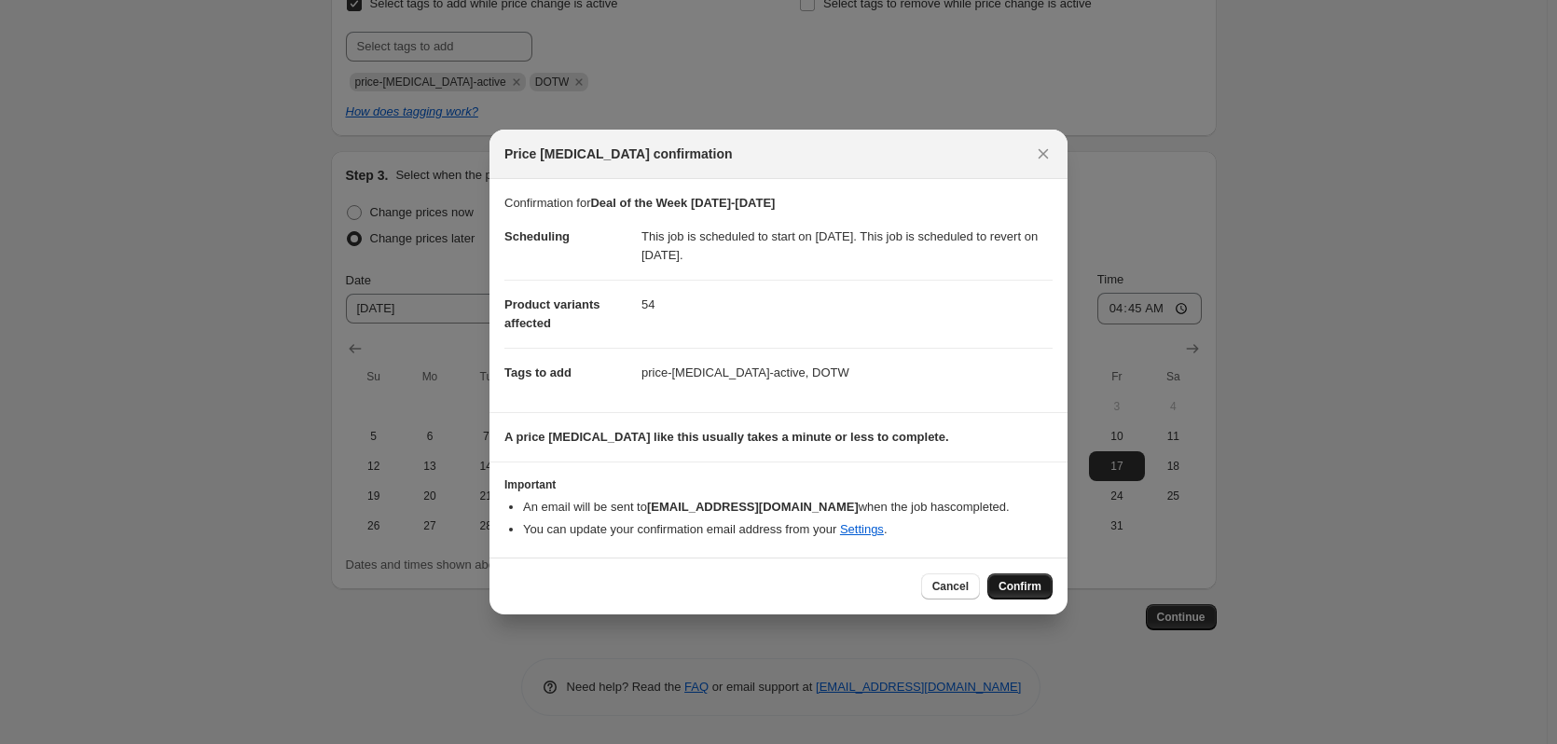
click at [1011, 542] on span "Confirm" at bounding box center [1020, 586] width 43 height 15
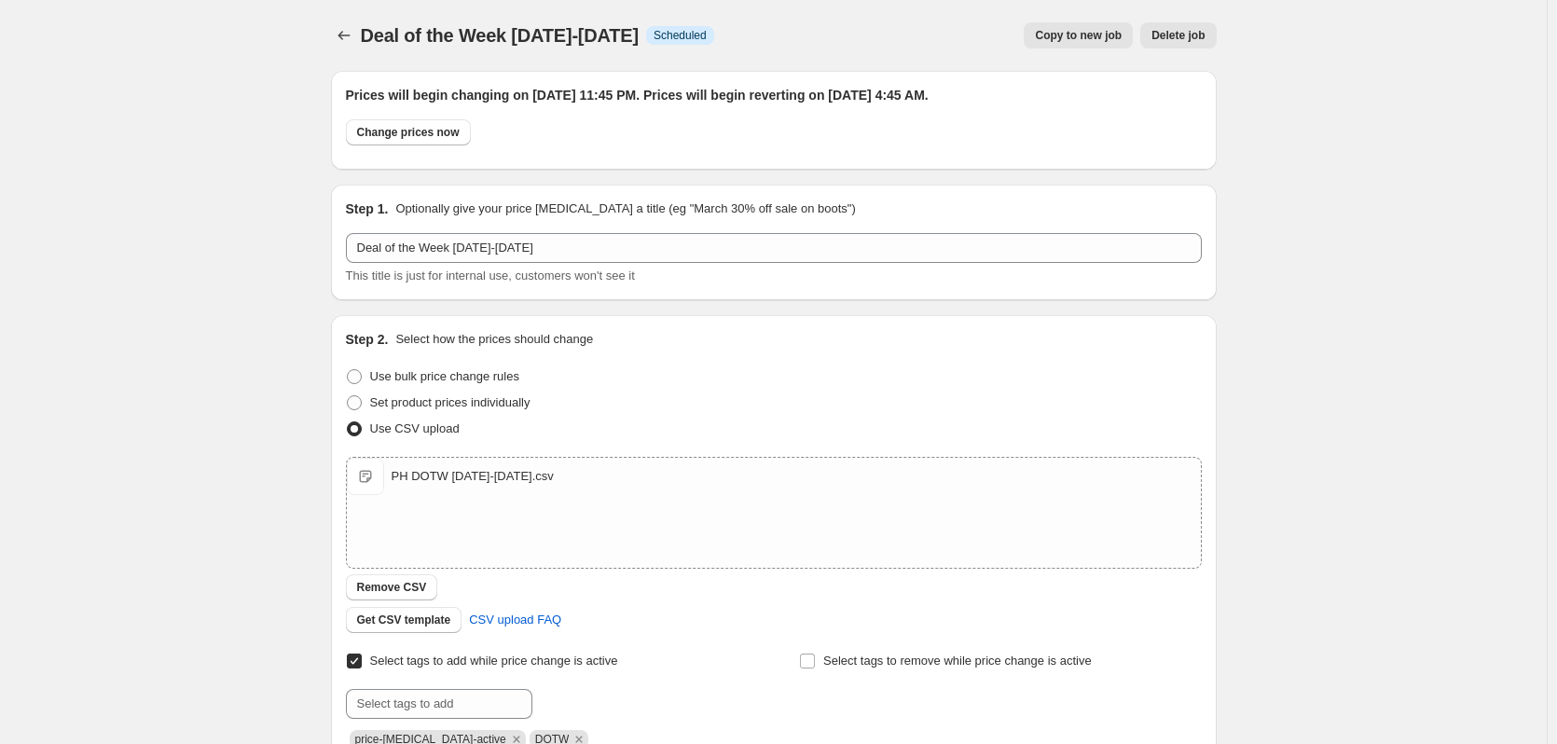
click at [350, 48] on div "Deal of the Week [DATE]-[DATE]. This page is ready Deal of the Week [DATE]-[DAT…" at bounding box center [774, 35] width 886 height 71
click at [346, 34] on icon "Price change jobs" at bounding box center [344, 35] width 19 height 19
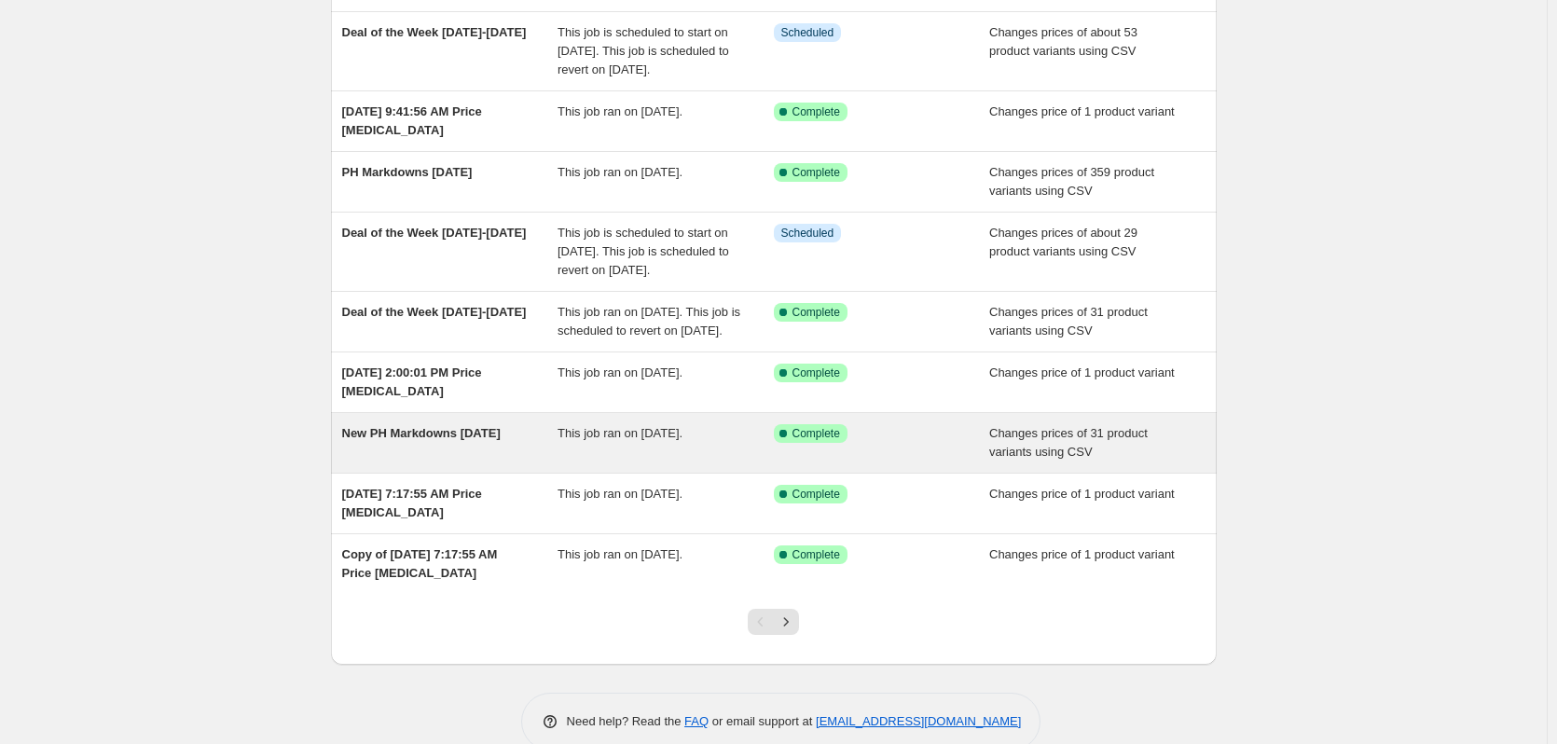
scroll to position [347, 0]
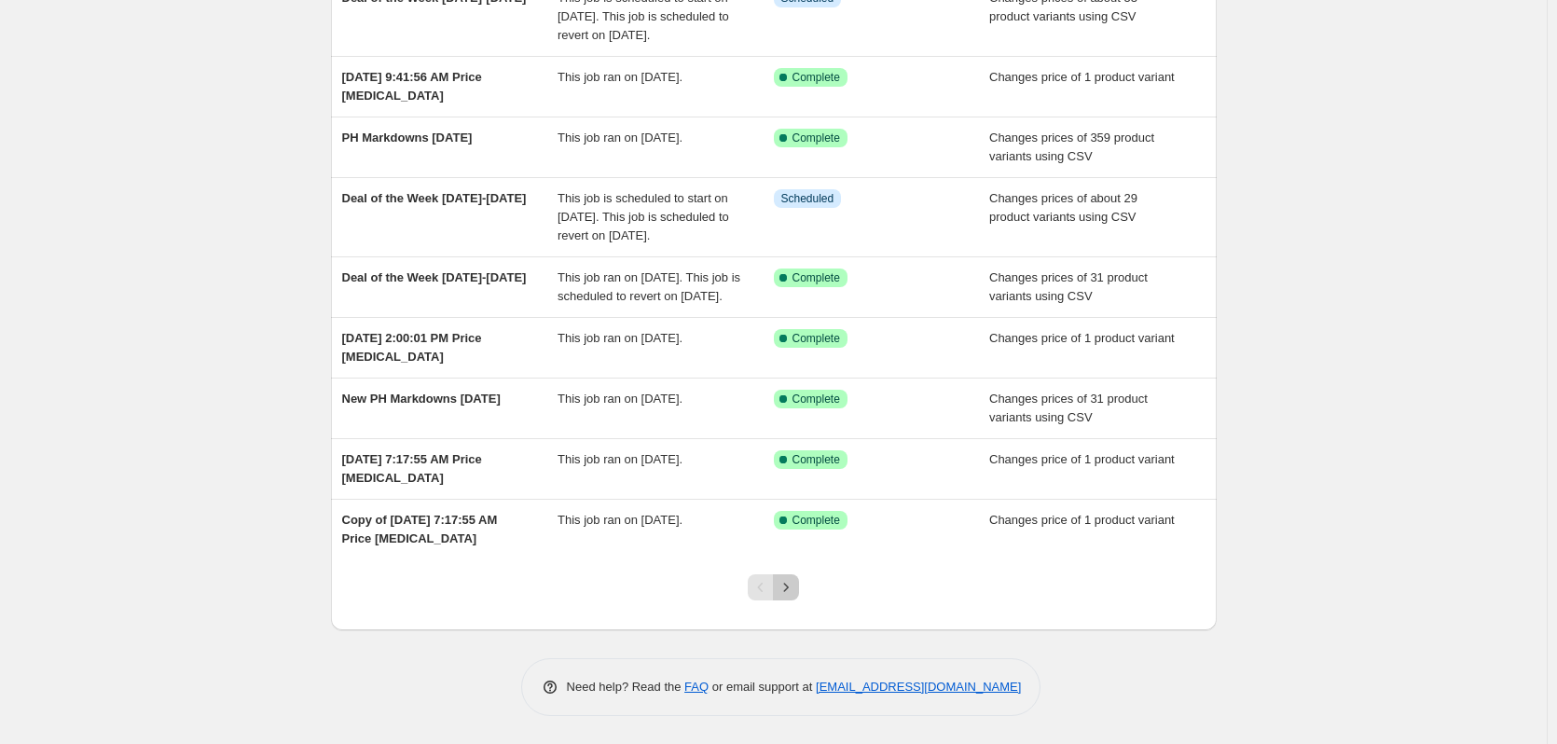
click at [783, 542] on icon "Next" at bounding box center [786, 587] width 19 height 19
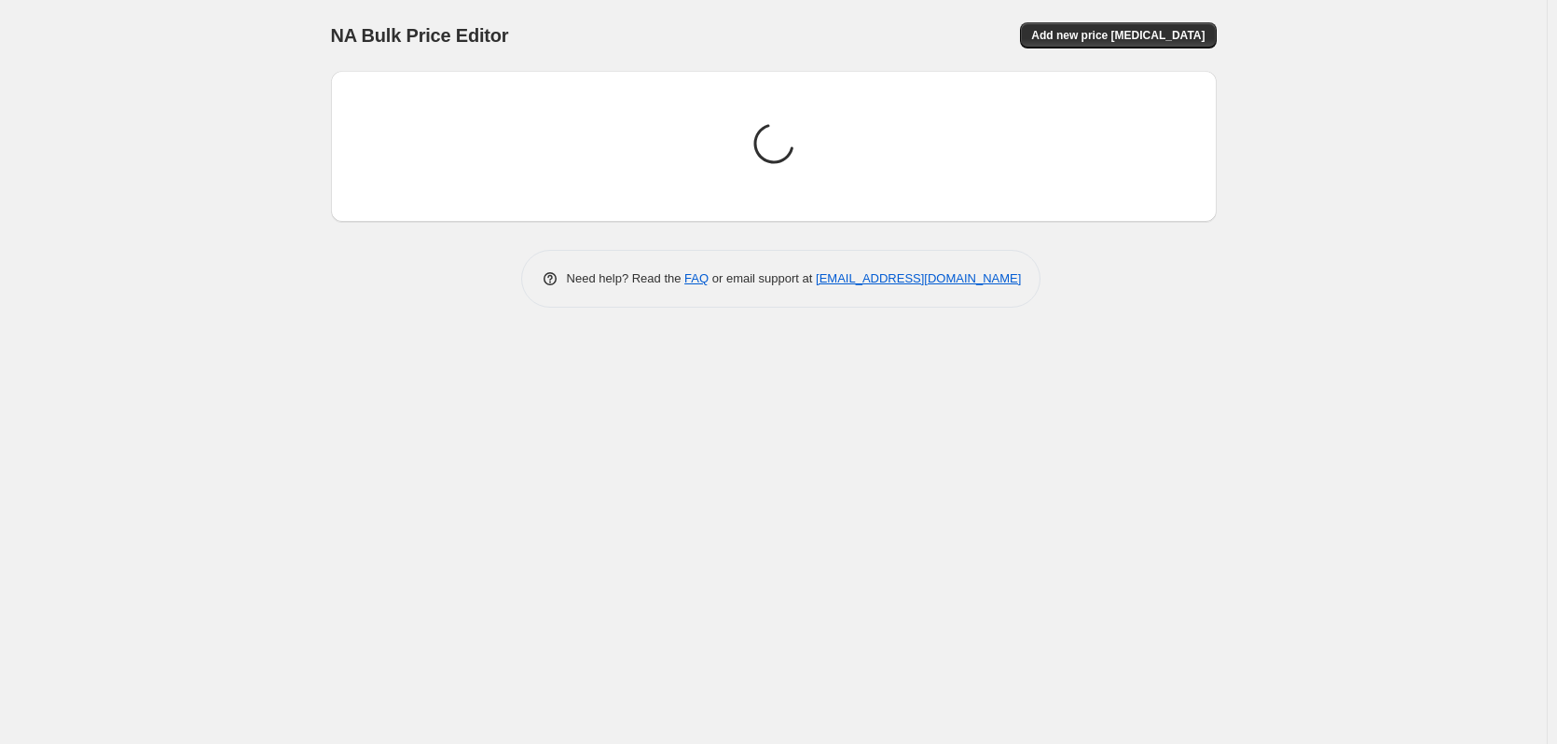
scroll to position [0, 0]
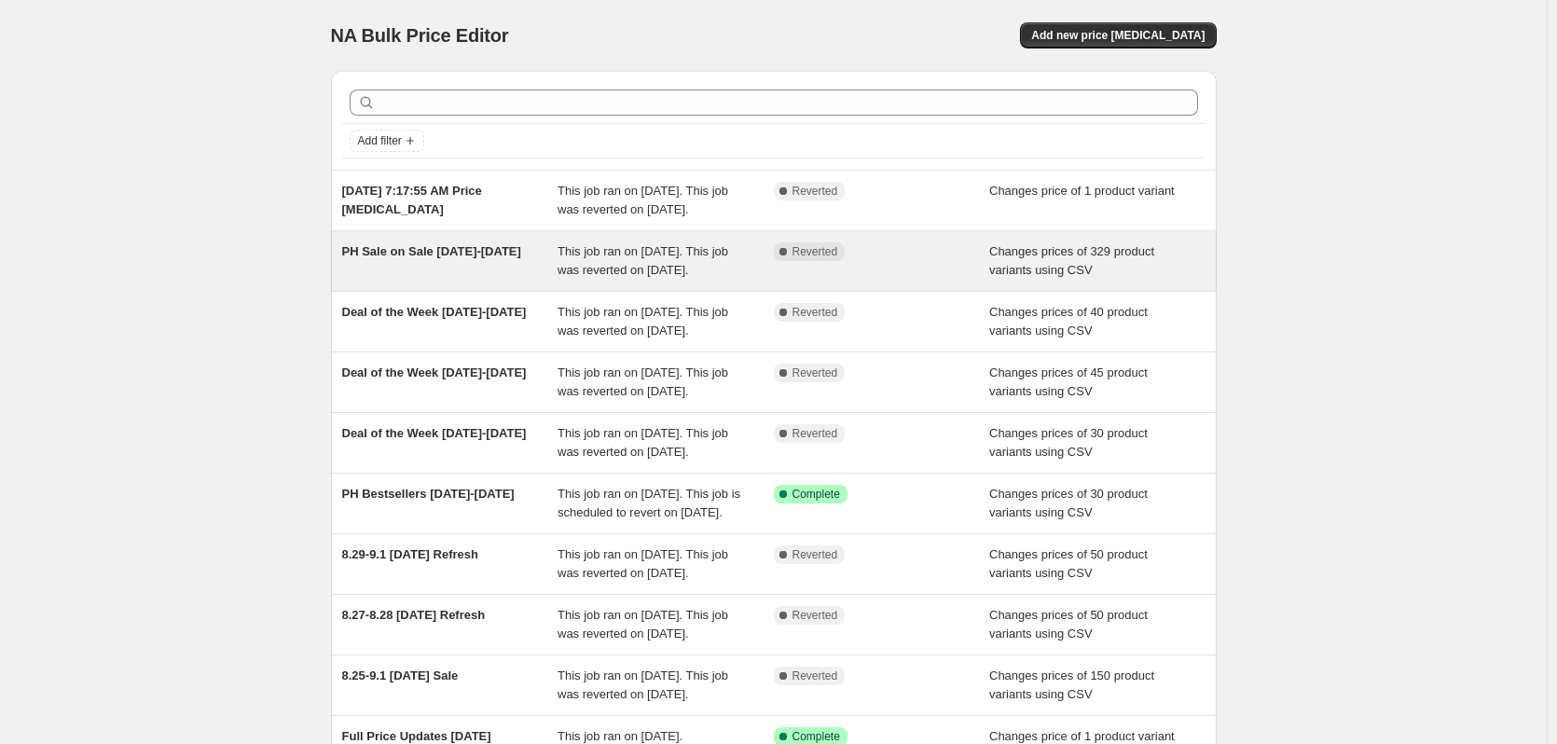
click at [495, 258] on span "PH Sale on Sale [DATE]-[DATE]" at bounding box center [431, 251] width 179 height 14
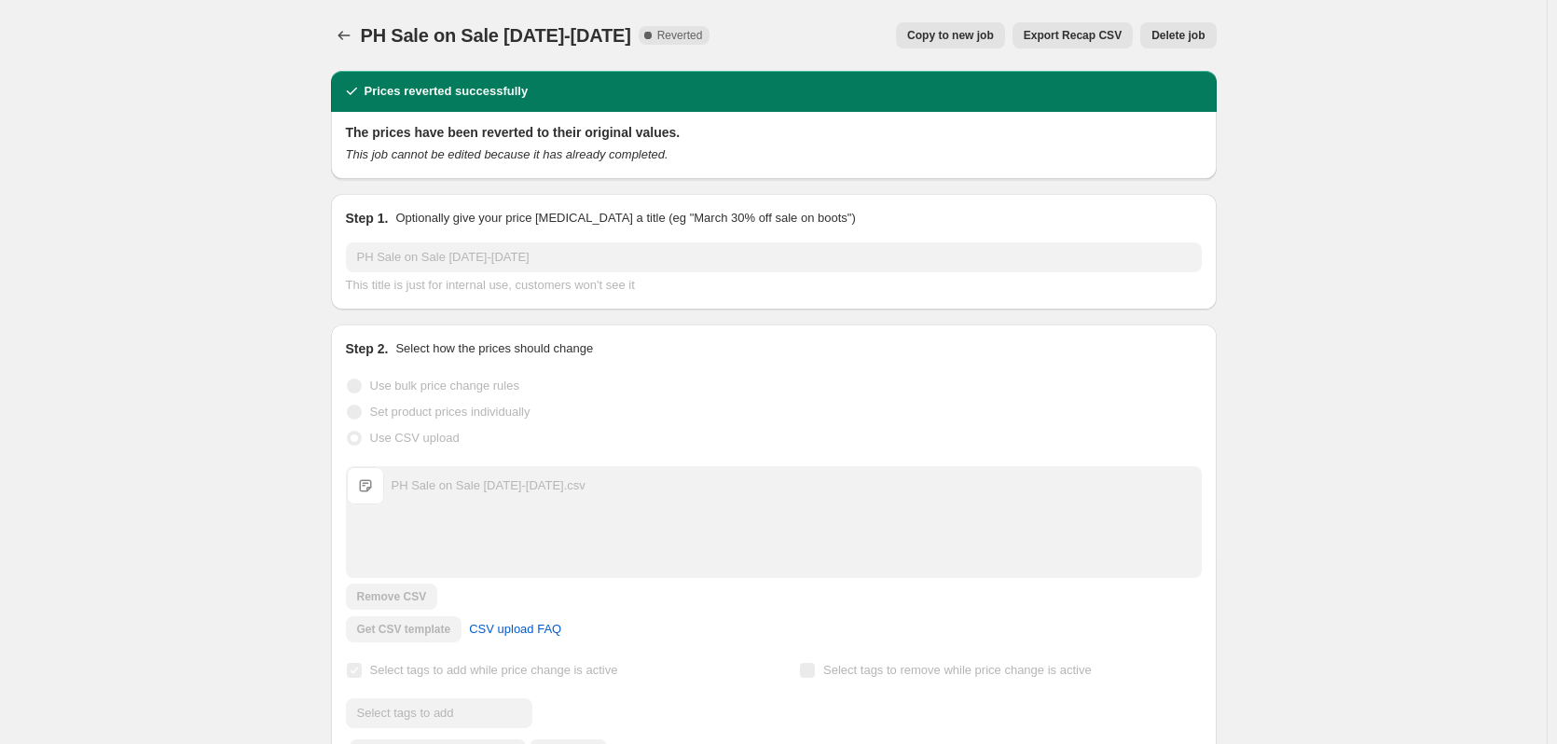
click at [933, 38] on span "Copy to new job" at bounding box center [950, 35] width 87 height 15
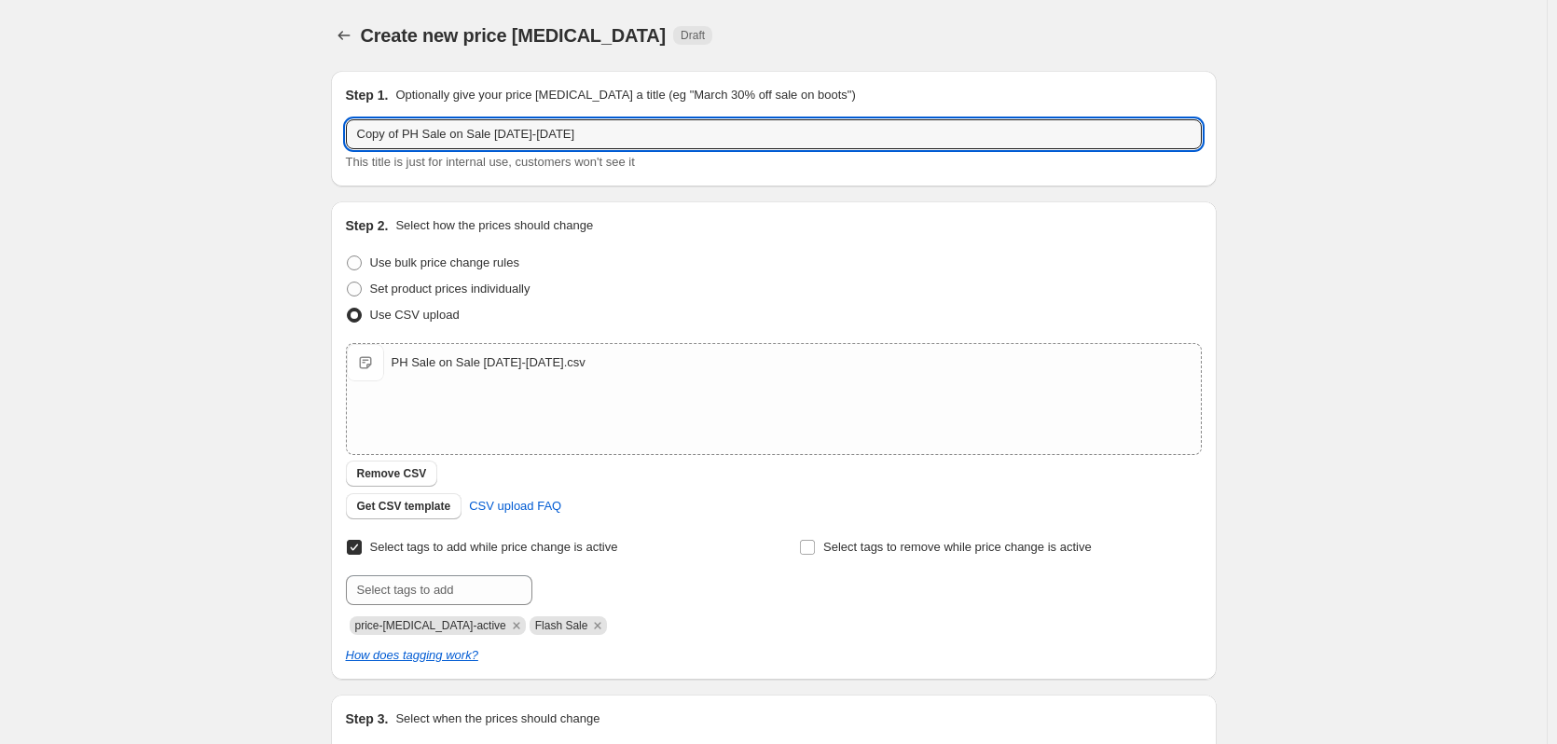
drag, startPoint x: 406, startPoint y: 133, endPoint x: 242, endPoint y: 126, distance: 163.3
click at [242, 126] on div "Create new price [MEDICAL_DATA]. This page is ready Create new price [MEDICAL_D…" at bounding box center [773, 484] width 1547 height 969
drag, startPoint x: 420, startPoint y: 138, endPoint x: 379, endPoint y: 137, distance: 40.1
click at [379, 137] on input "PH Sale on Sale [DATE]-[DATE]" at bounding box center [774, 134] width 856 height 30
type input "PH Prime Days Sale [DATE]-[DATE]"
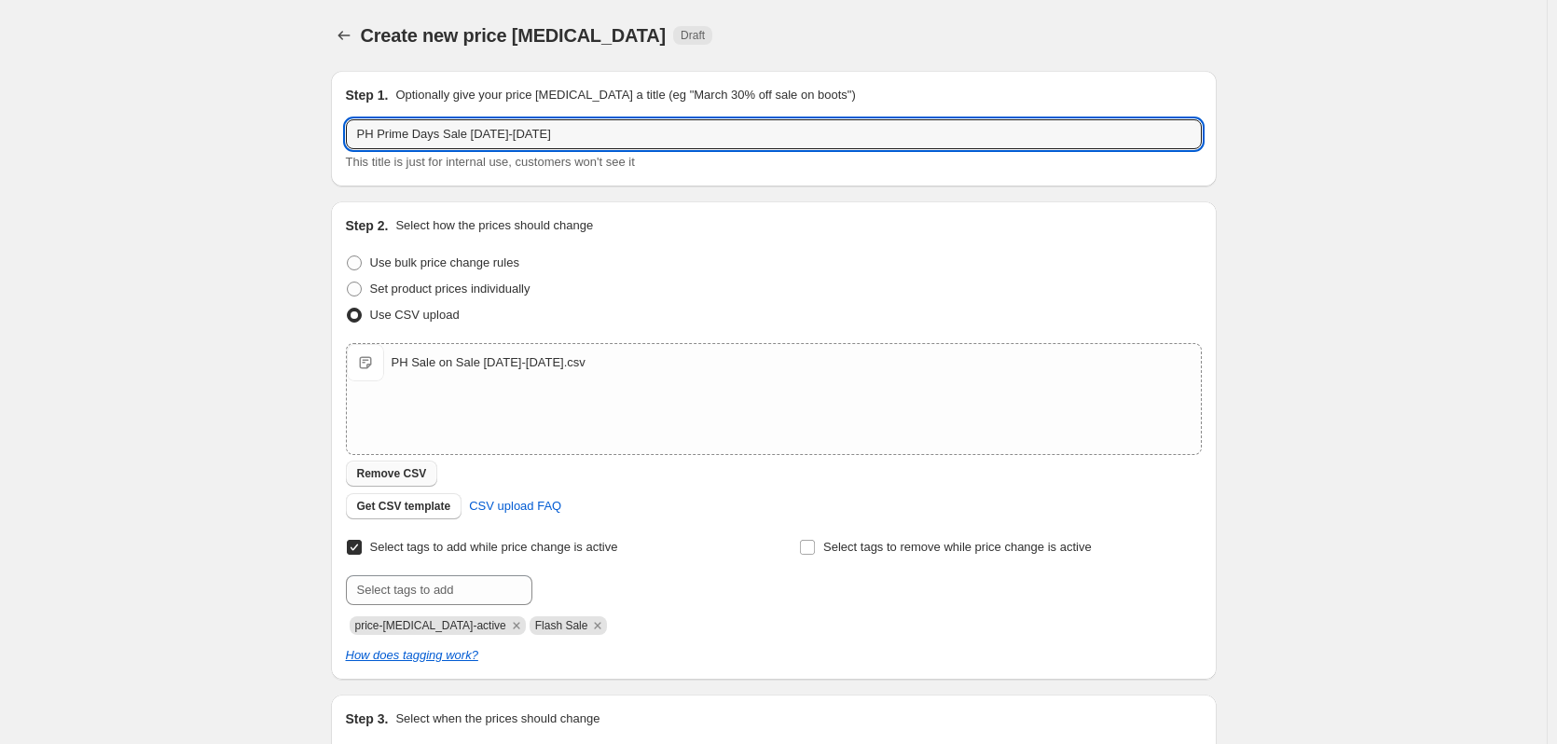
click at [399, 479] on span "Remove CSV" at bounding box center [392, 473] width 70 height 15
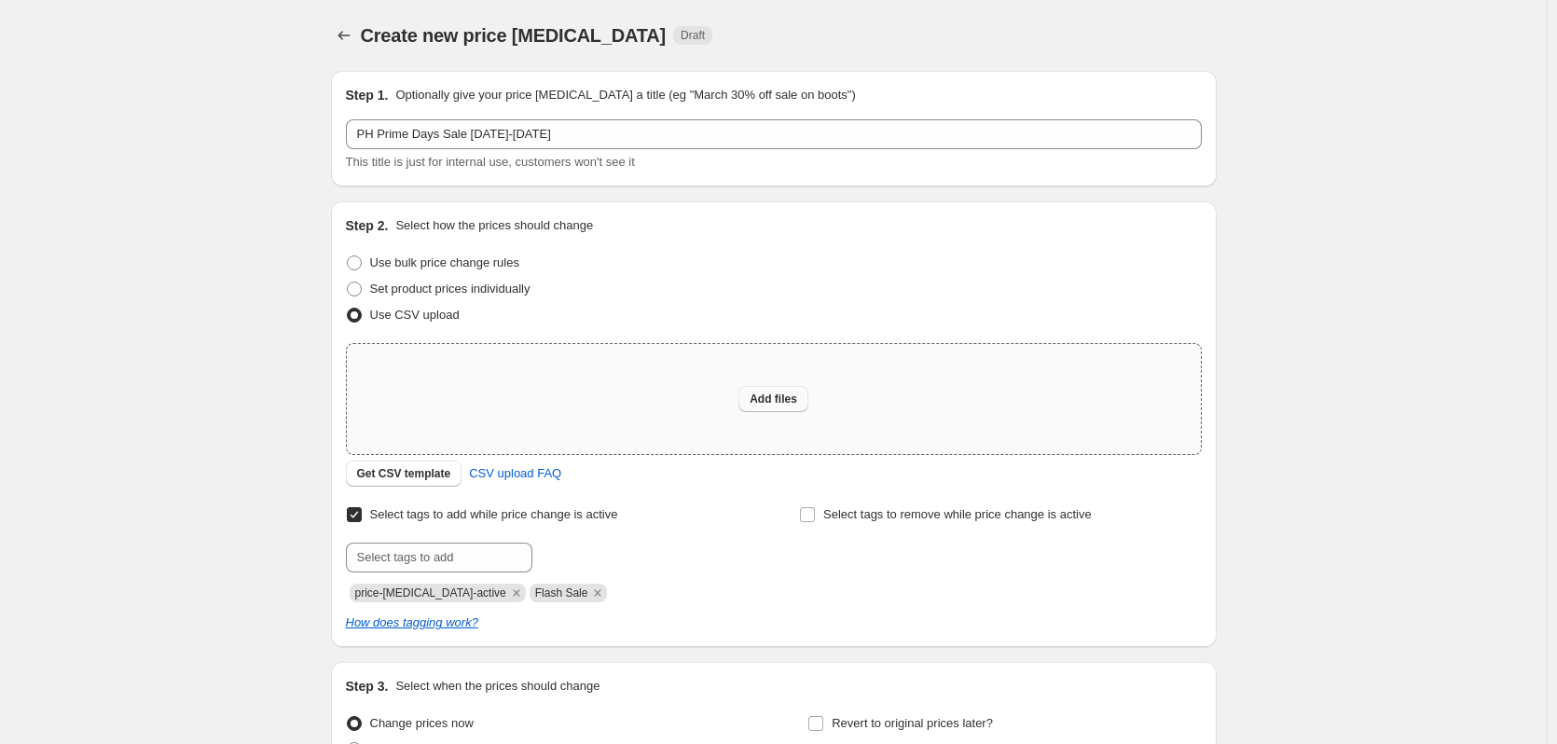
click at [780, 399] on span "Add files" at bounding box center [774, 399] width 48 height 15
type input "C:\fakepath\PH Prime Day Sale [DATE]-[DATE].csv"
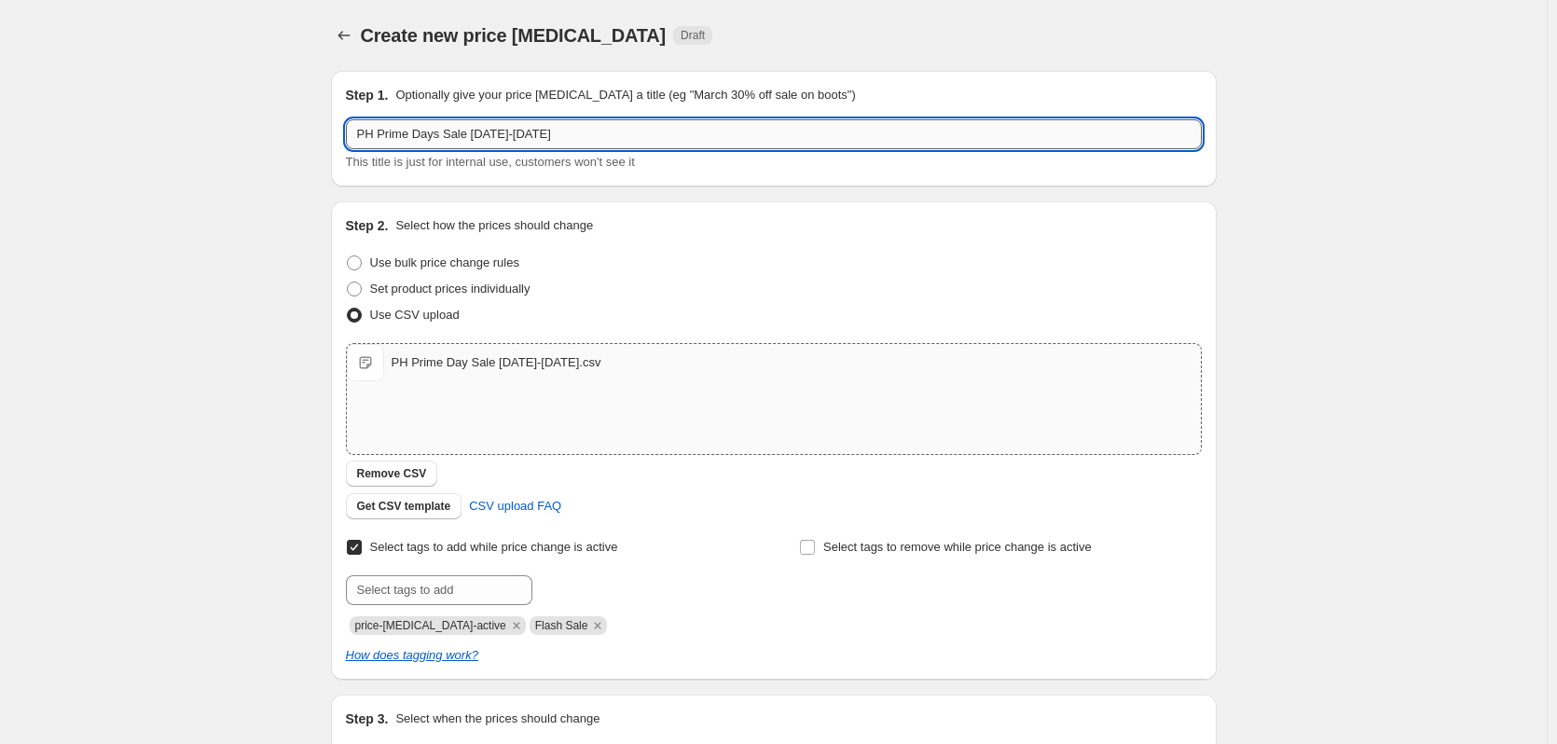
click at [469, 131] on input "PH Prime Days Sale [DATE]-[DATE]" at bounding box center [774, 134] width 856 height 30
drag, startPoint x: 466, startPoint y: 132, endPoint x: 641, endPoint y: 134, distance: 175.3
click at [641, 134] on input "PH Prime Days Sale [DATE]-[DATE]" at bounding box center [774, 134] width 856 height 30
click at [466, 135] on input "PH Prime Days Sale10.7.25-10.9.25" at bounding box center [774, 134] width 856 height 30
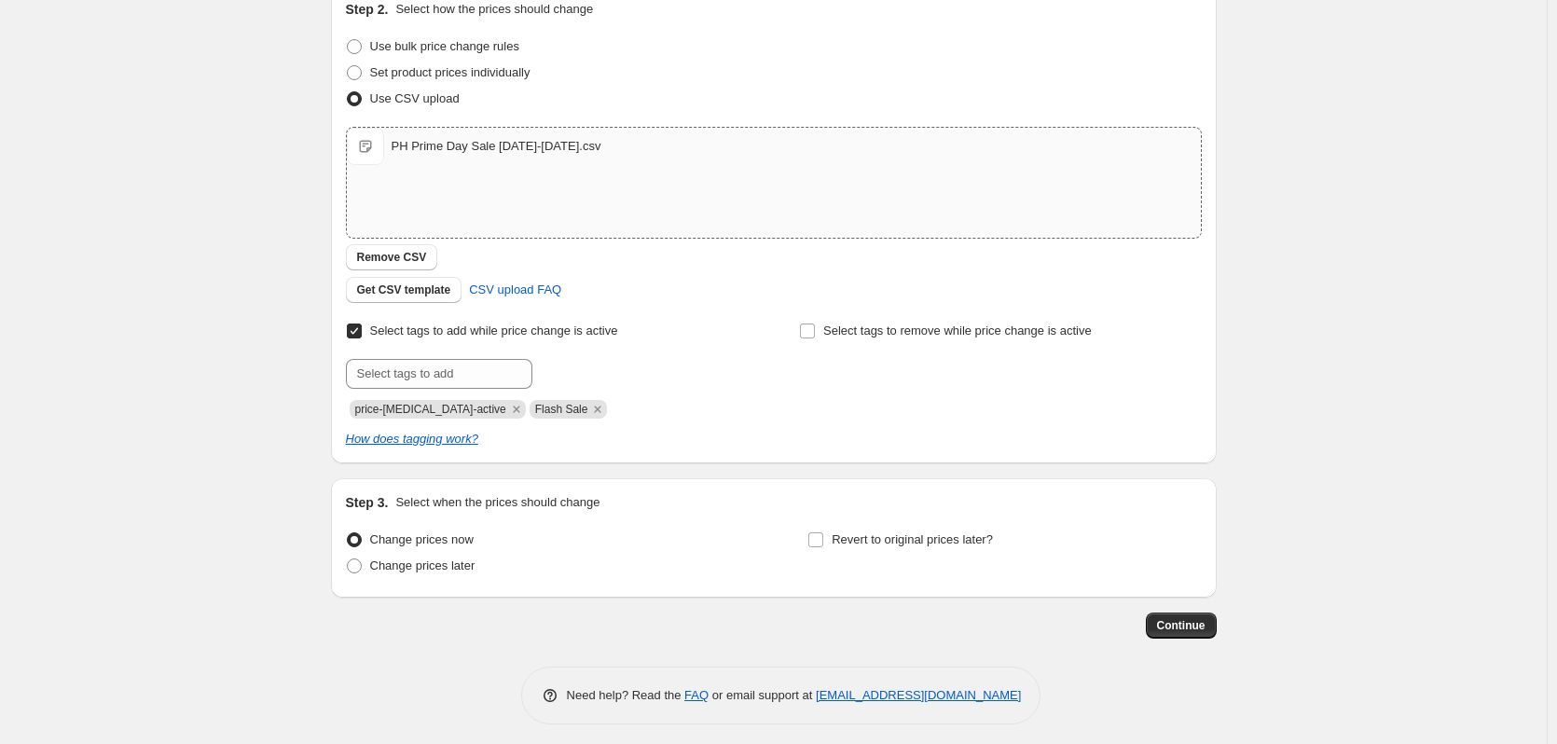
scroll to position [225, 0]
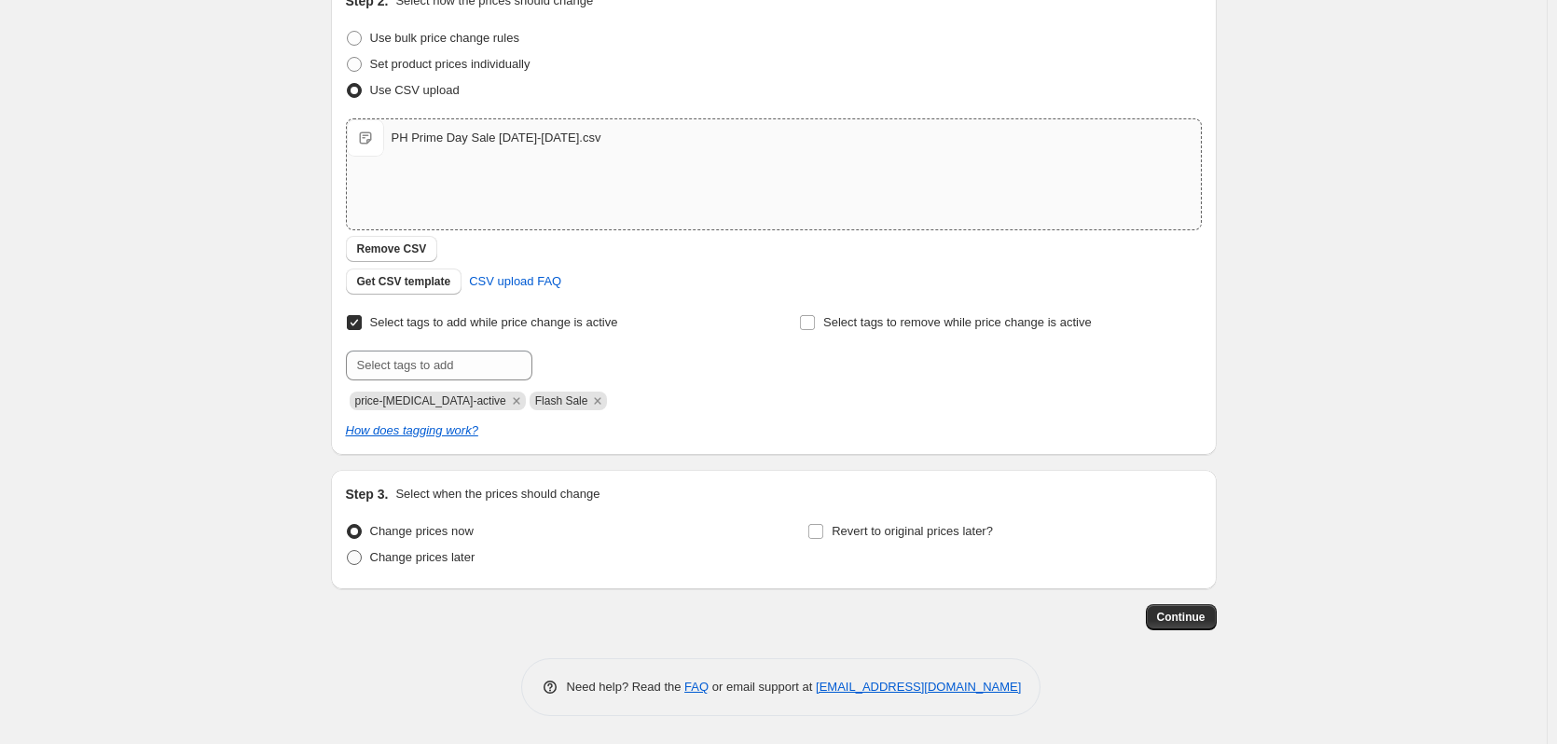
type input "PH Prime Days Sale [DATE]-[DATE]"
click at [362, 542] on span at bounding box center [354, 557] width 15 height 15
click at [348, 542] on input "Change prices later" at bounding box center [347, 550] width 1 height 1
radio input "true"
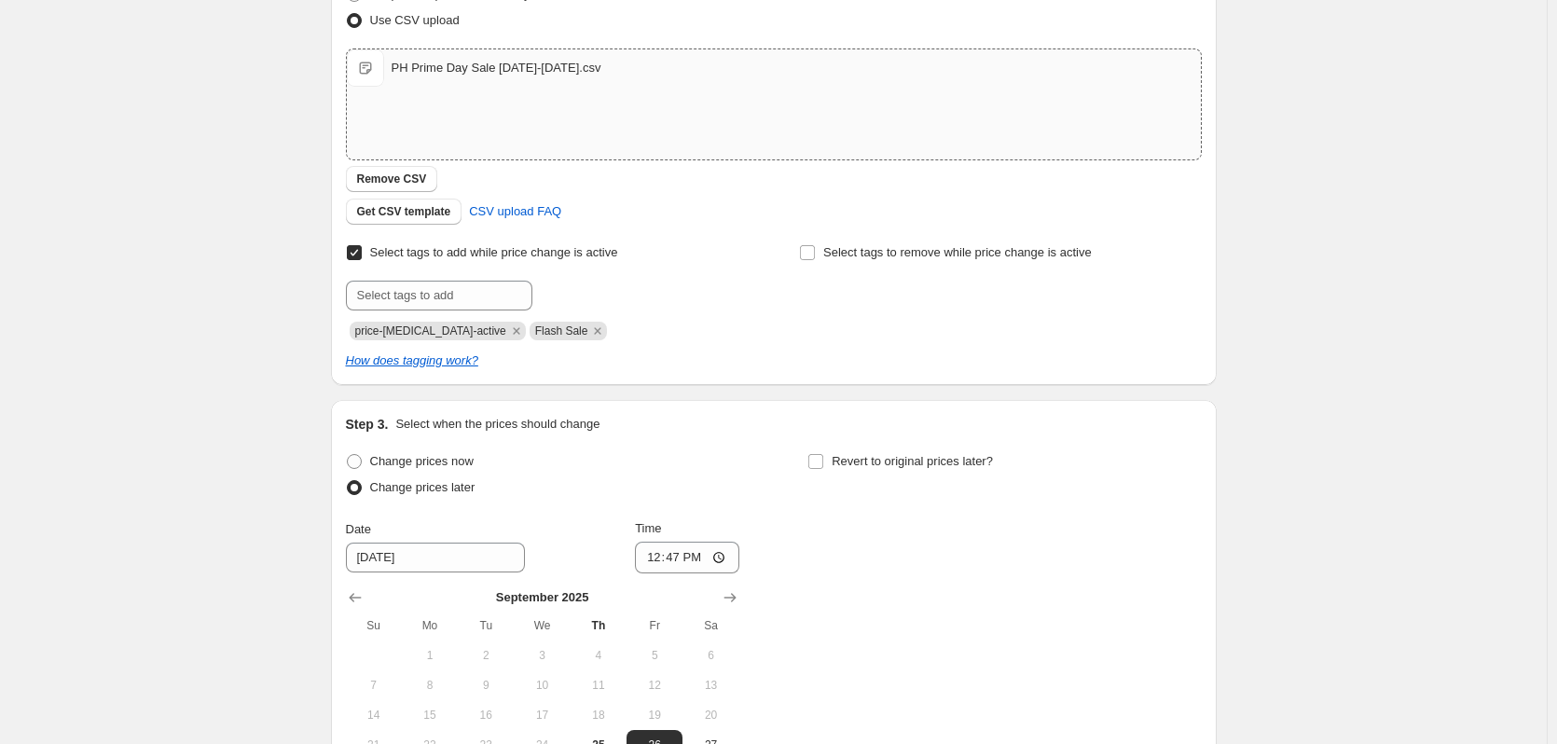
scroll to position [411, 0]
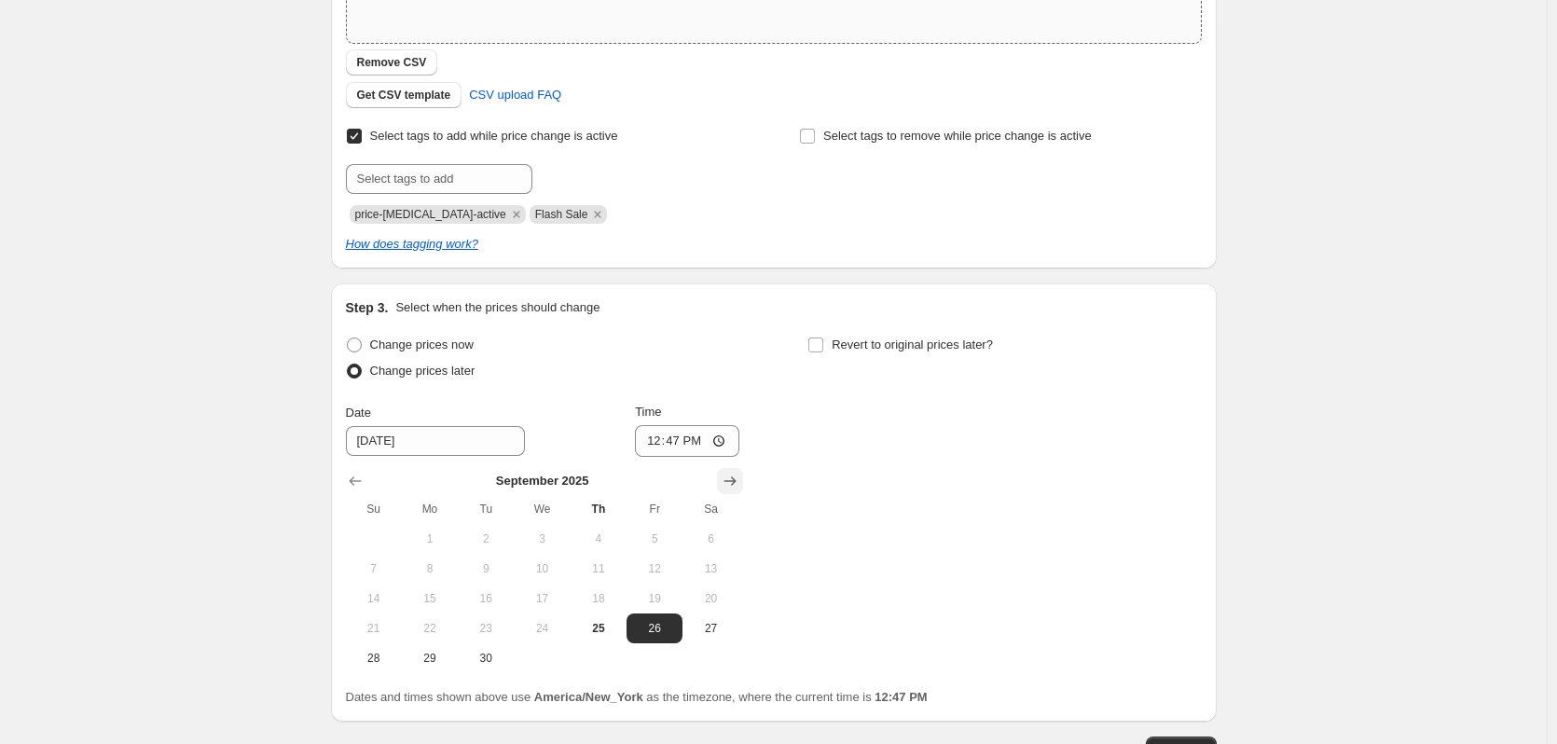
click at [735, 475] on icon "Show next month, October 2025" at bounding box center [730, 481] width 19 height 19
click at [444, 542] on button "6" at bounding box center [430, 569] width 56 height 30
type input "[DATE]"
click at [717, 439] on input "12:47" at bounding box center [687, 441] width 104 height 32
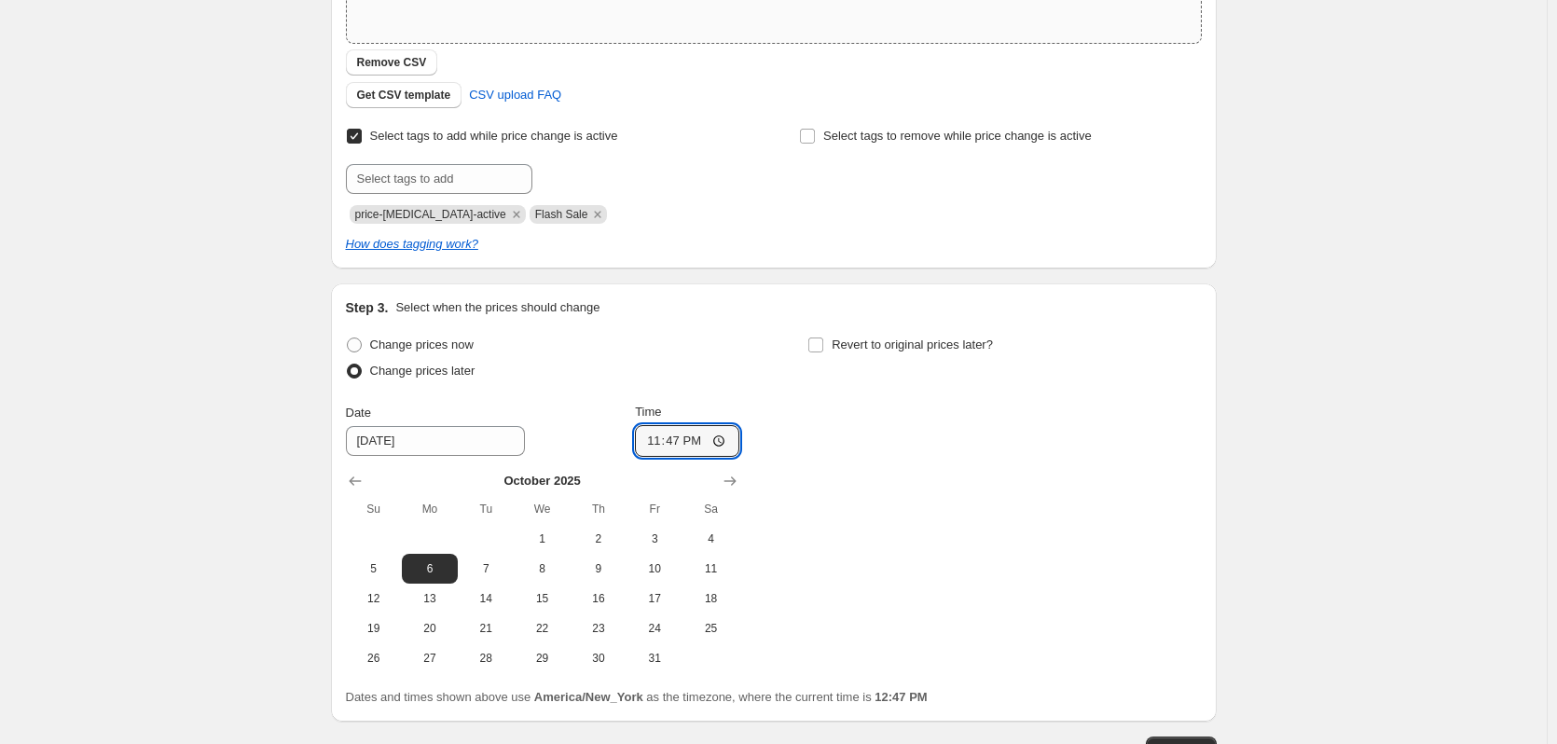
type input "23:47"
click at [775, 399] on div "Change prices now Change prices later Date [DATE] Time 23:47 [DATE] Su Mo Tu We…" at bounding box center [774, 502] width 856 height 341
click at [814, 345] on input "Revert to original prices later?" at bounding box center [815, 344] width 15 height 15
checkbox input "true"
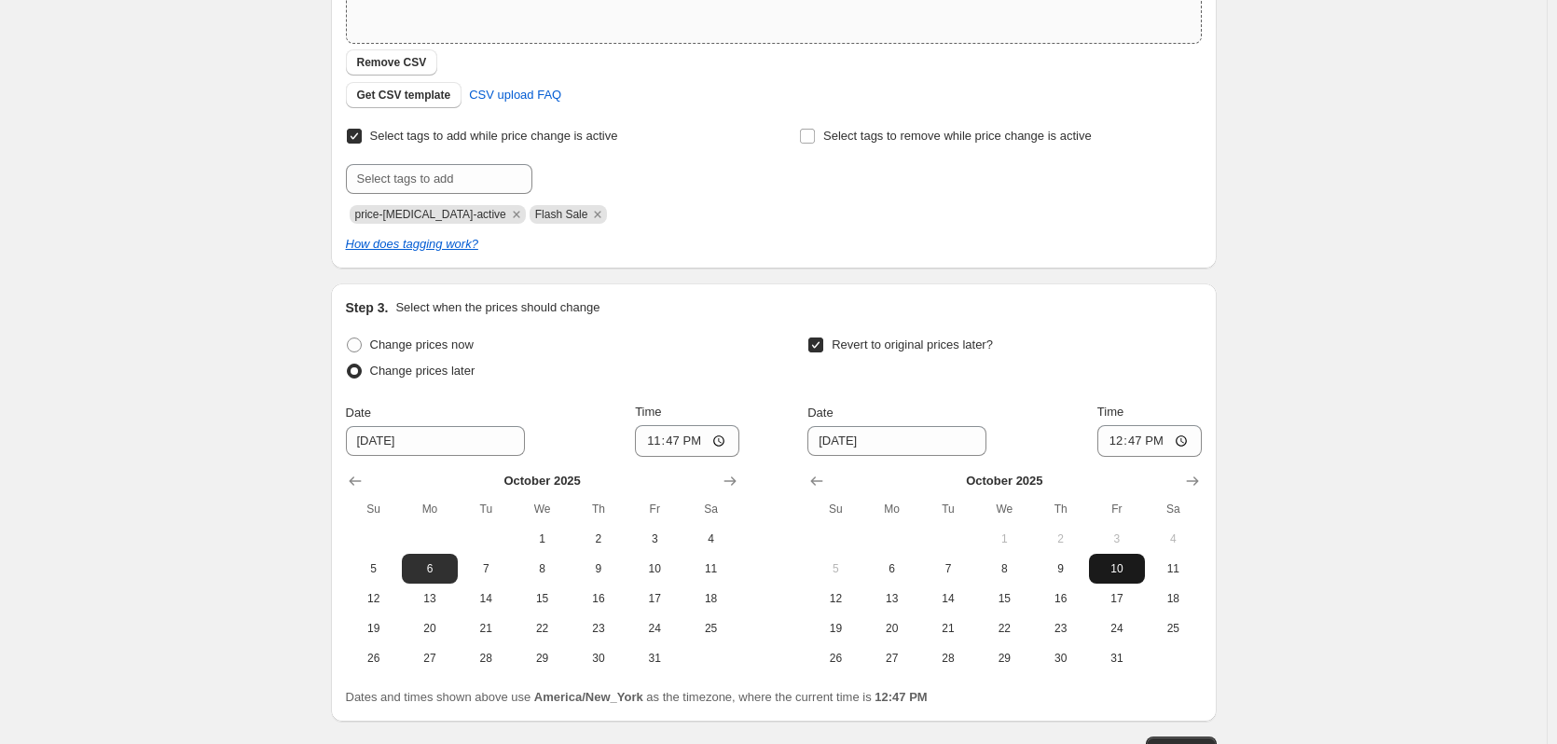
click at [1130, 542] on span "10" at bounding box center [1116, 568] width 41 height 15
type input "[DATE]"
click at [1182, 446] on input "12:47" at bounding box center [1149, 441] width 104 height 32
type input "04:47"
click at [1152, 366] on div "Revert to original prices later?" at bounding box center [1003, 360] width 393 height 56
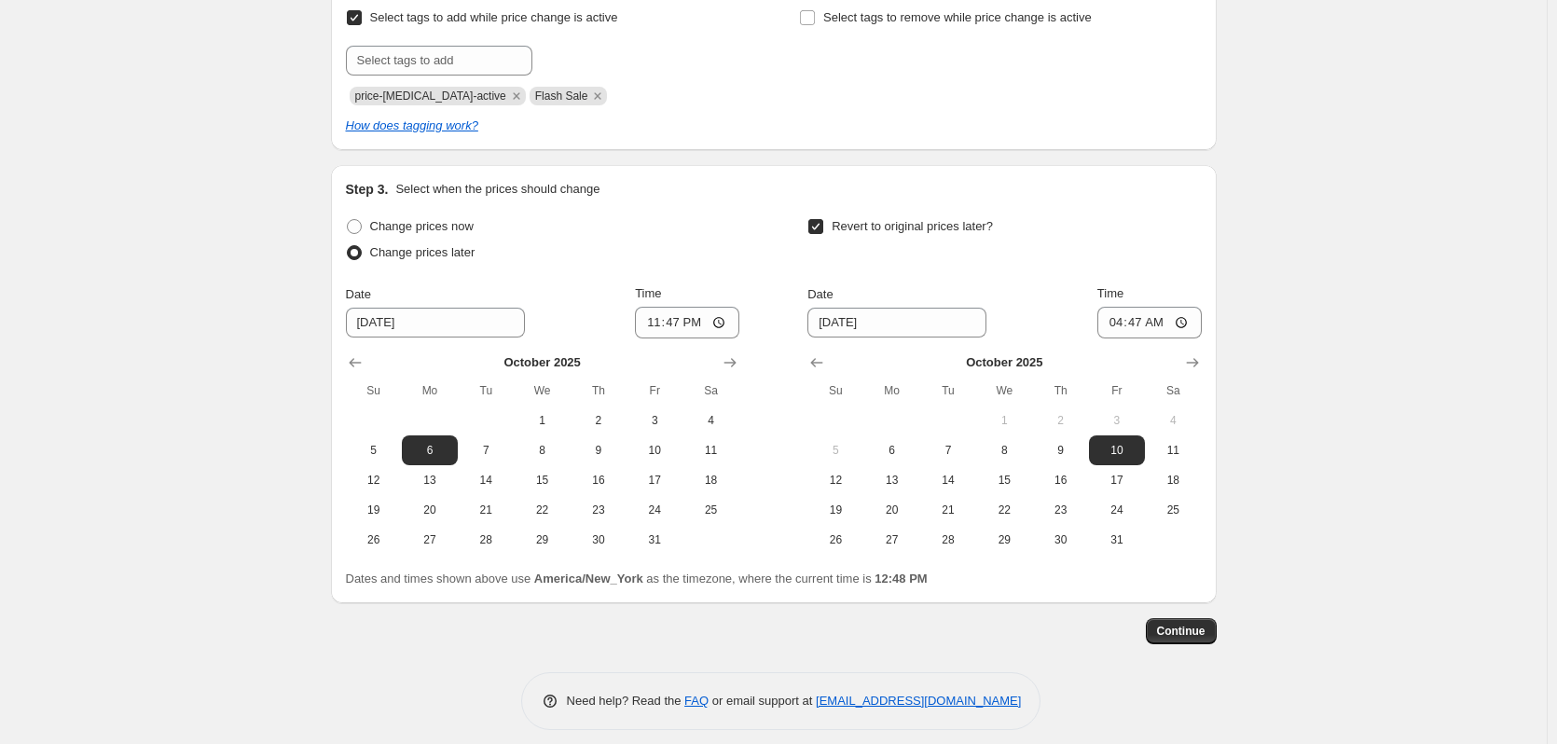
scroll to position [544, 0]
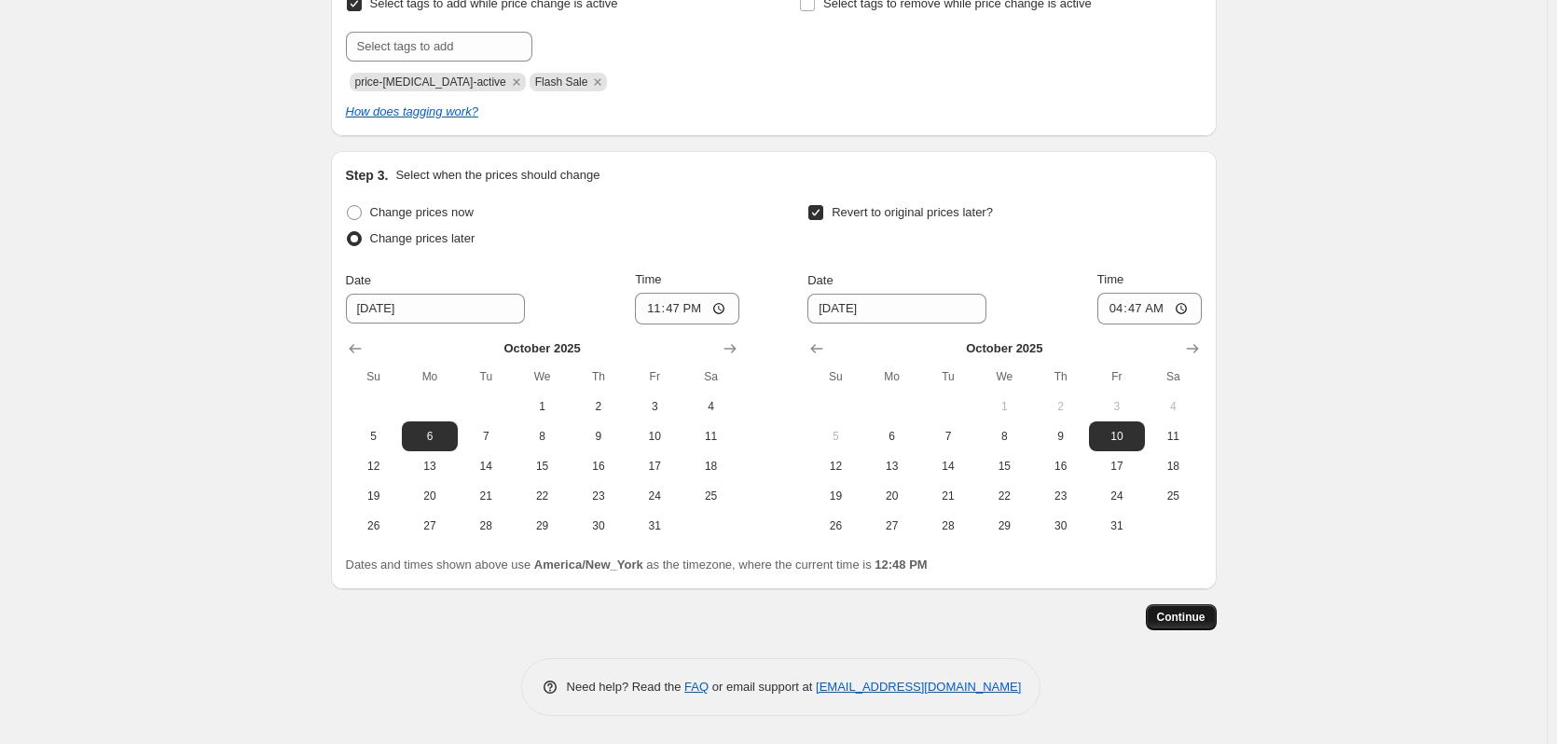
click at [1184, 542] on span "Continue" at bounding box center [1181, 617] width 48 height 15
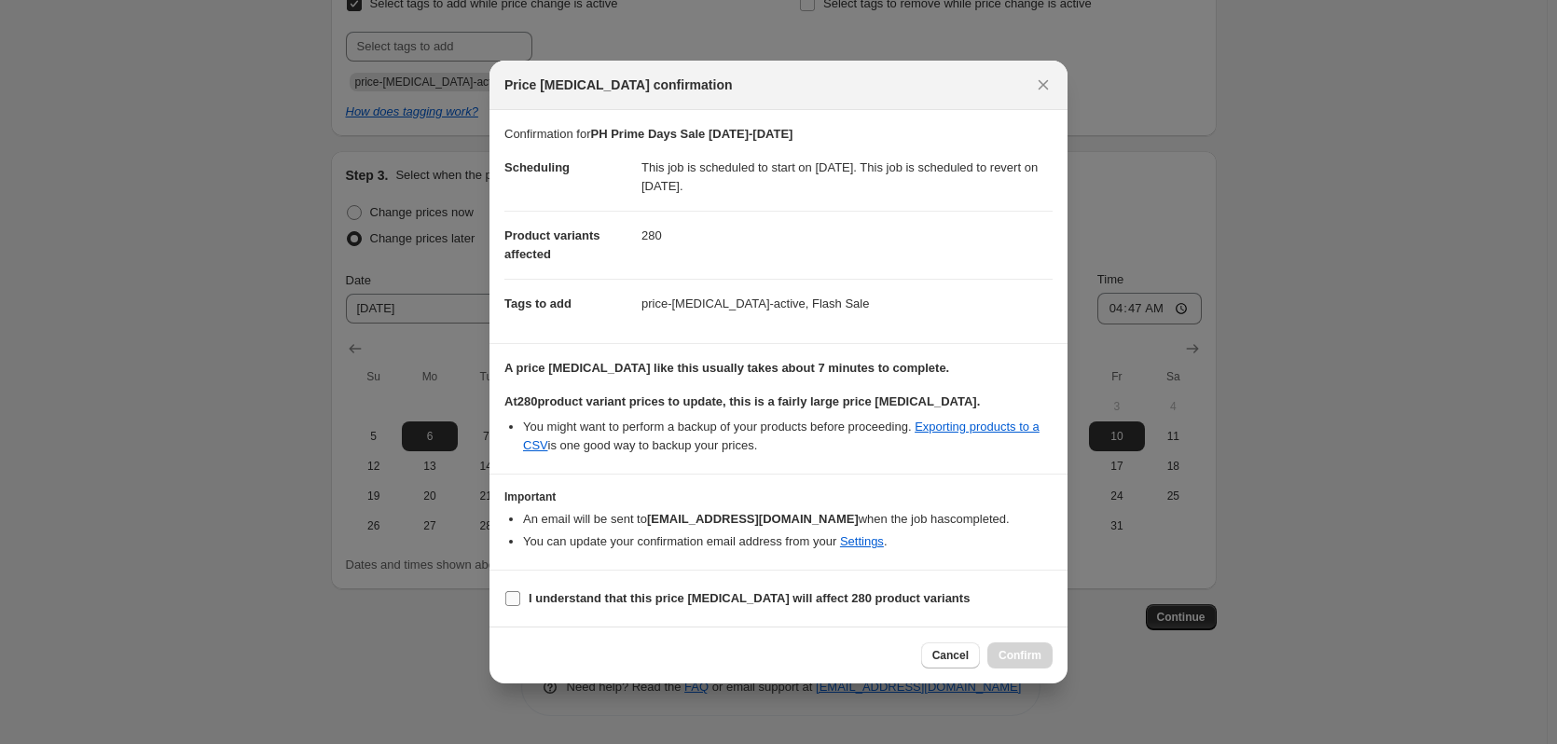
click at [511, 542] on input "I understand that this price [MEDICAL_DATA] will affect 280 product variants" at bounding box center [512, 598] width 15 height 15
checkbox input "true"
click at [1034, 542] on span "Confirm" at bounding box center [1020, 655] width 43 height 15
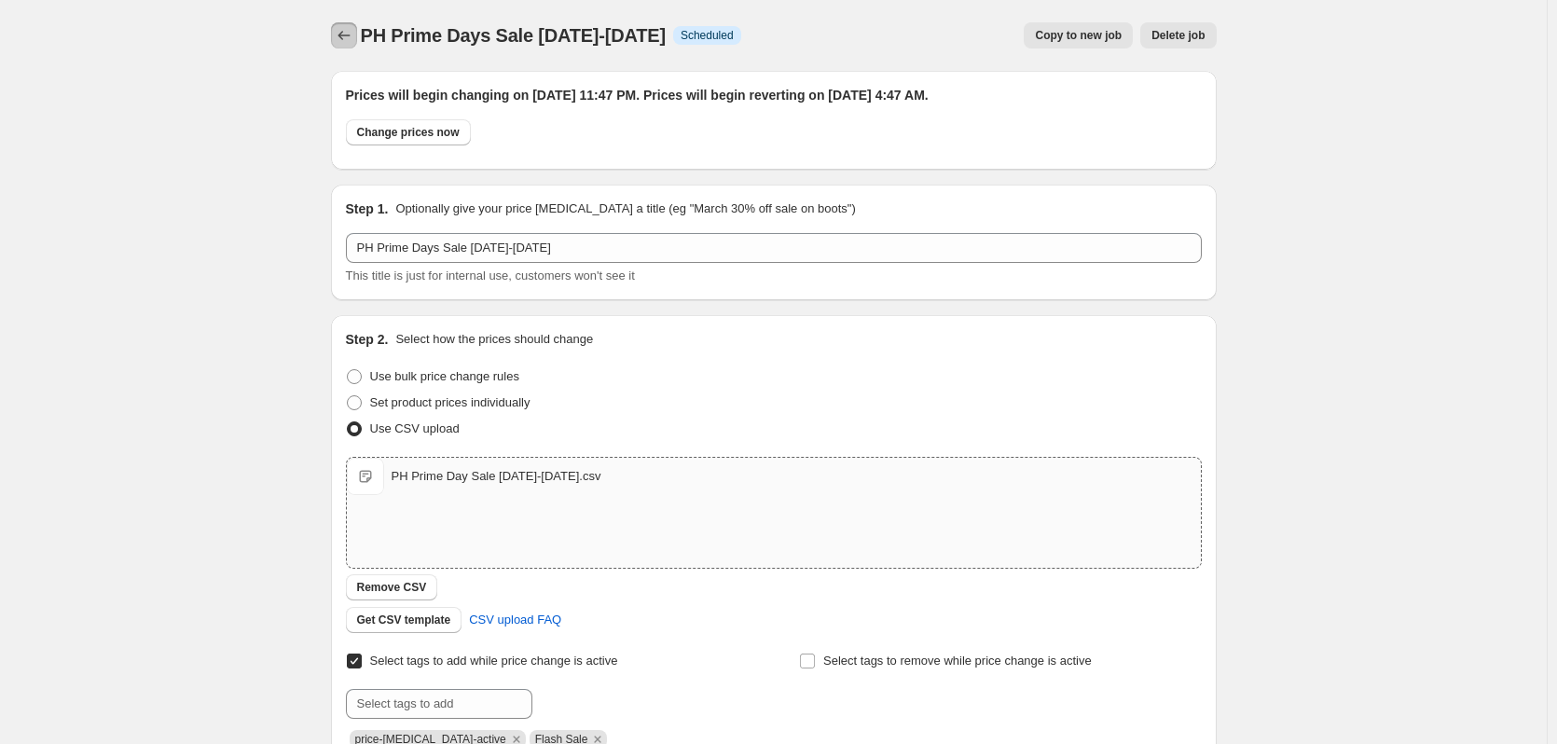
click at [353, 34] on icon "Price change jobs" at bounding box center [344, 35] width 19 height 19
